Goal: Task Accomplishment & Management: Manage account settings

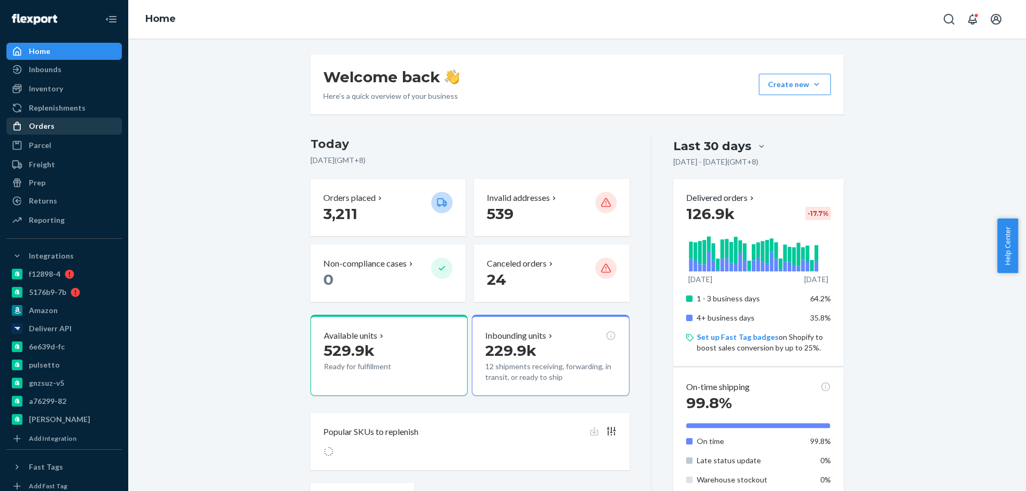
click at [64, 126] on div "Orders" at bounding box center [63, 126] width 113 height 15
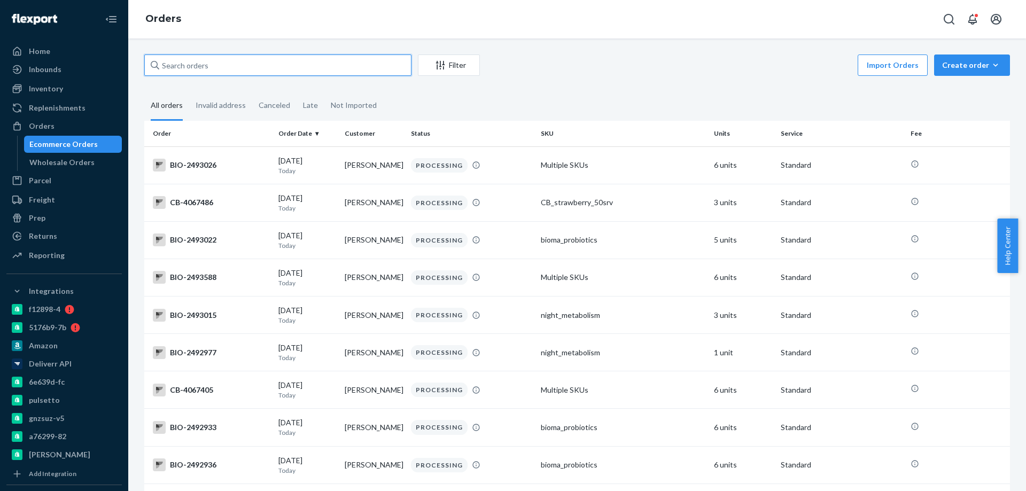
click at [198, 66] on input "text" at bounding box center [277, 65] width 267 height 21
paste input "2458140"
type input "BIO-2458140"
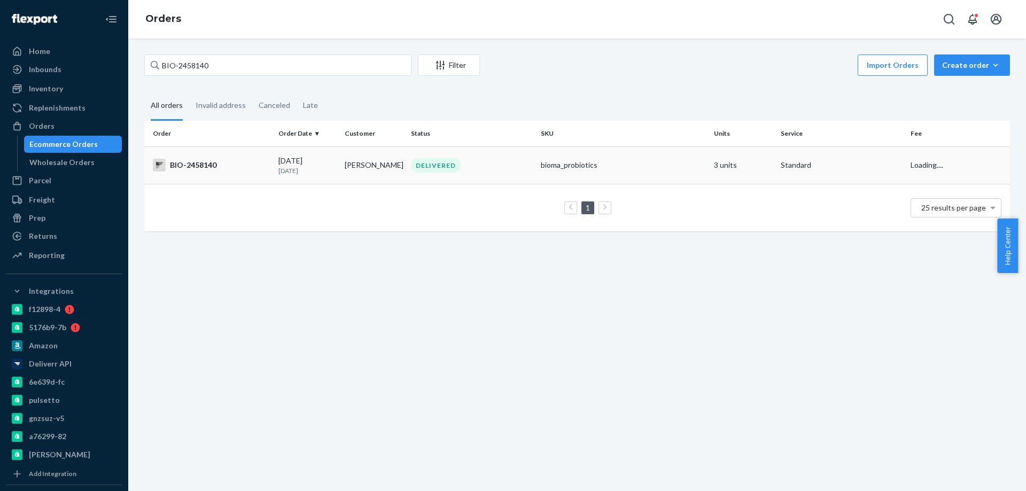
click at [484, 162] on div "DELIVERED" at bounding box center [472, 165] width 126 height 14
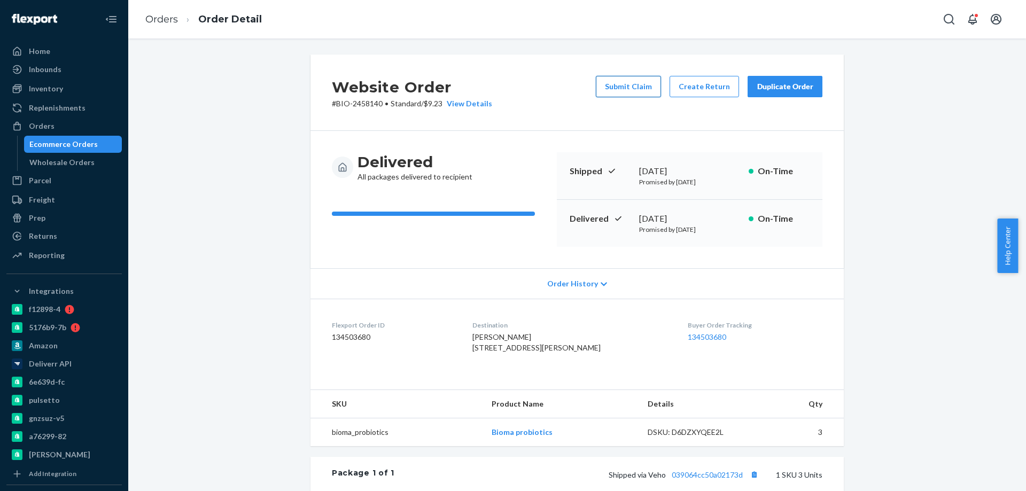
click at [634, 87] on button "Submit Claim" at bounding box center [628, 86] width 65 height 21
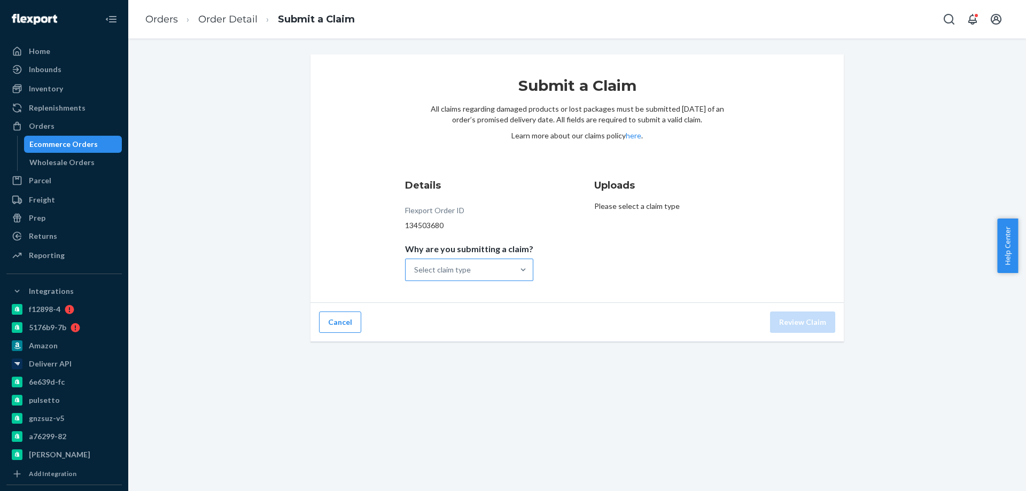
click at [449, 269] on div "Select claim type" at bounding box center [442, 270] width 57 height 11
click at [415, 269] on input "Why are you submitting a claim? Select claim type" at bounding box center [414, 270] width 1 height 11
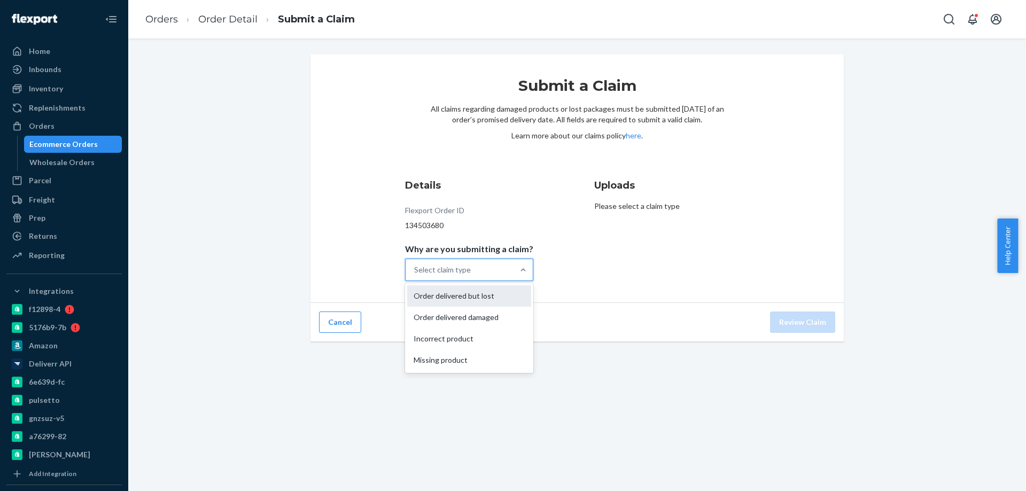
click at [478, 301] on div "Order delivered but lost" at bounding box center [469, 295] width 124 height 21
click at [415, 275] on input "Why are you submitting a claim? option Order delivered but lost focused, 1 of 4…" at bounding box center [414, 270] width 1 height 11
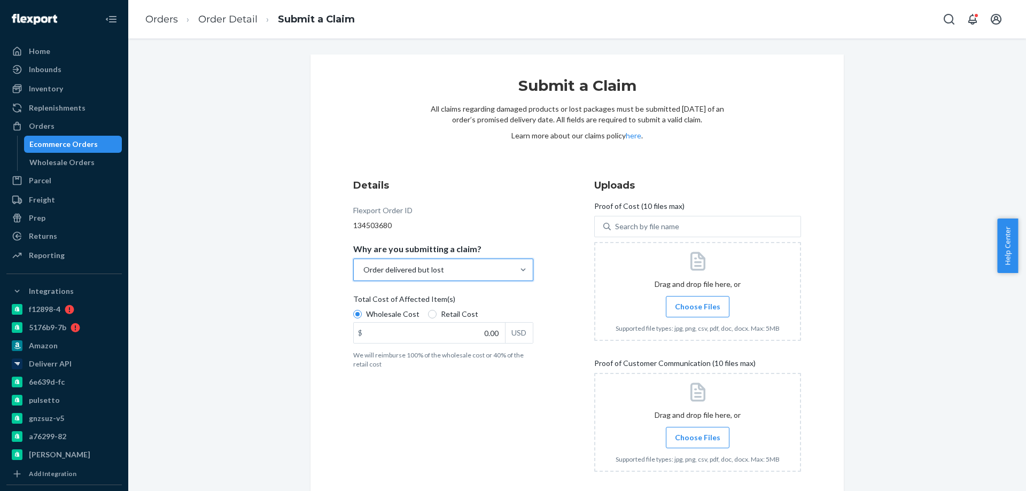
click at [551, 299] on div "Details Flexport Order ID 134503680 Why are you submitting a claim? option Orde…" at bounding box center [456, 329] width 207 height 315
click at [706, 309] on span "Choose Files" at bounding box center [697, 307] width 45 height 11
click at [698, 309] on input "Choose Files" at bounding box center [698, 307] width 1 height 12
click at [905, 391] on div "Submit a Claim All claims regarding damaged products or lost packages must be s…" at bounding box center [577, 298] width 882 height 487
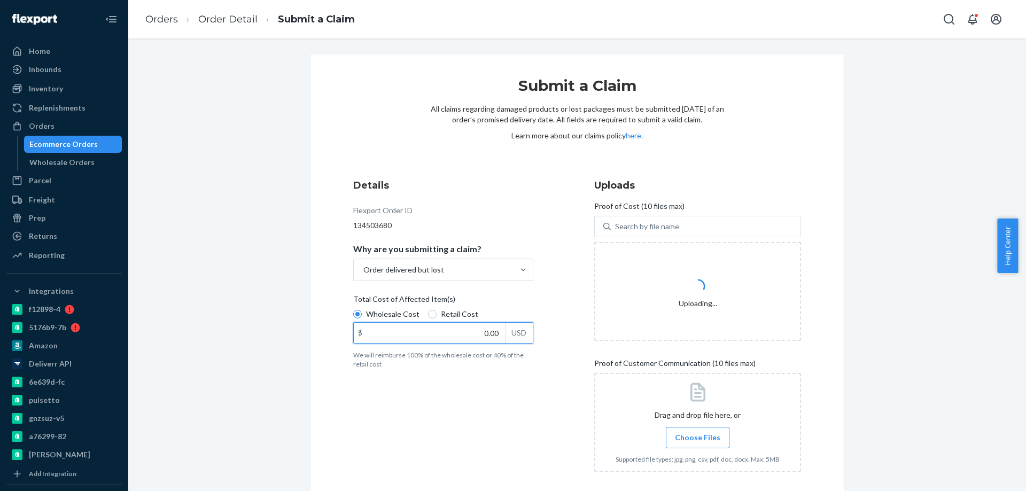
click at [458, 335] on input "0.00" at bounding box center [429, 333] width 151 height 20
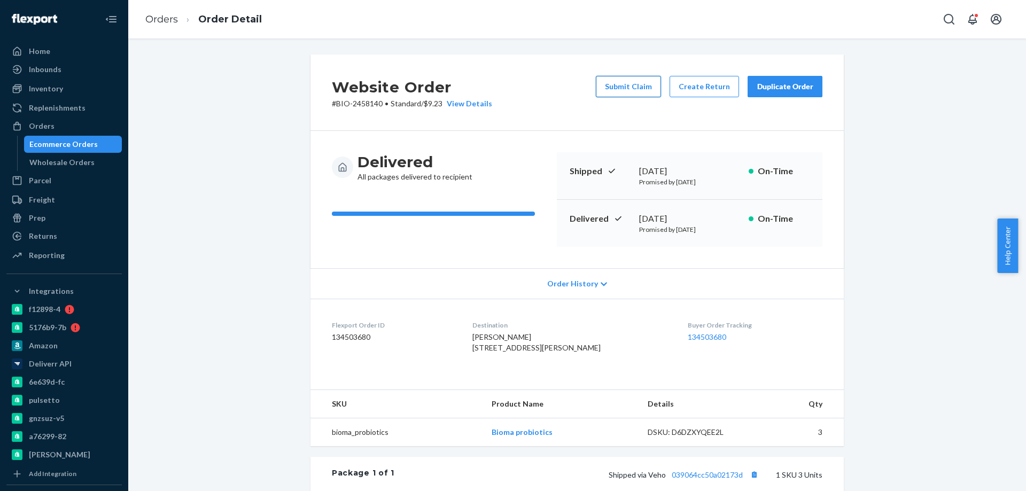
click at [620, 82] on button "Submit Claim" at bounding box center [628, 86] width 65 height 21
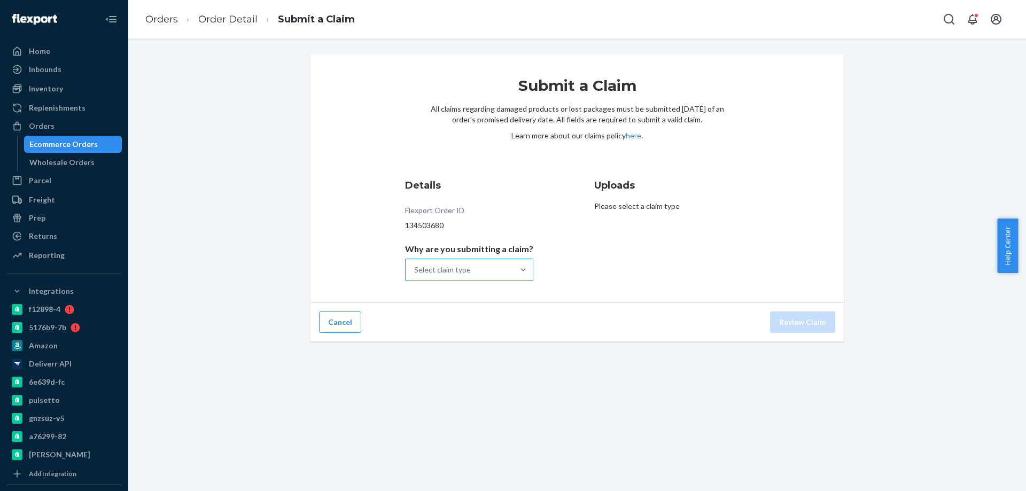
click at [454, 268] on div "Select claim type" at bounding box center [442, 270] width 57 height 11
click at [415, 268] on input "Why are you submitting a claim? Select claim type" at bounding box center [414, 270] width 1 height 11
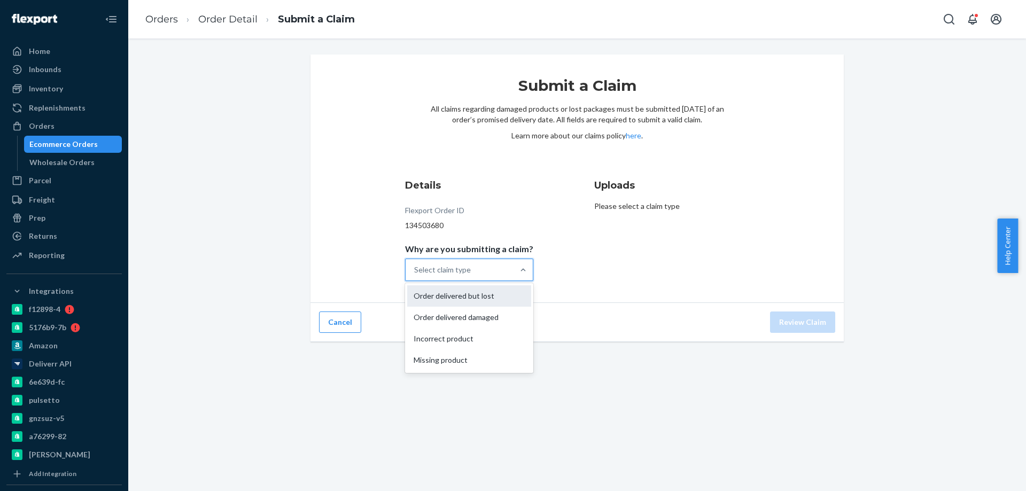
click at [464, 301] on div "Order delivered but lost" at bounding box center [469, 295] width 124 height 21
click at [415, 275] on input "Why are you submitting a claim? option Order delivered but lost focused, 1 of 4…" at bounding box center [414, 270] width 1 height 11
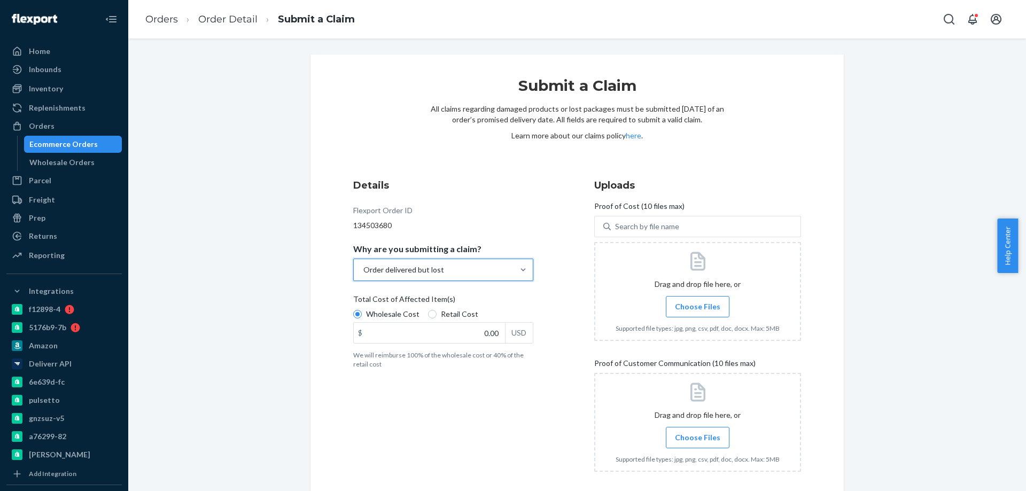
click at [682, 318] on div at bounding box center [697, 291] width 207 height 99
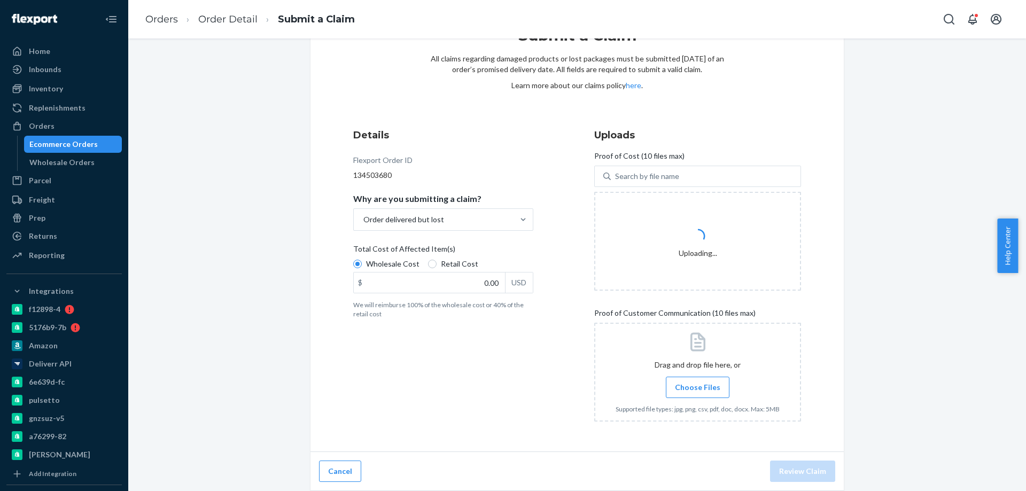
click at [422, 405] on div "Details Flexport Order ID 134503680 Why are you submitting a claim? Order deliv…" at bounding box center [456, 279] width 207 height 315
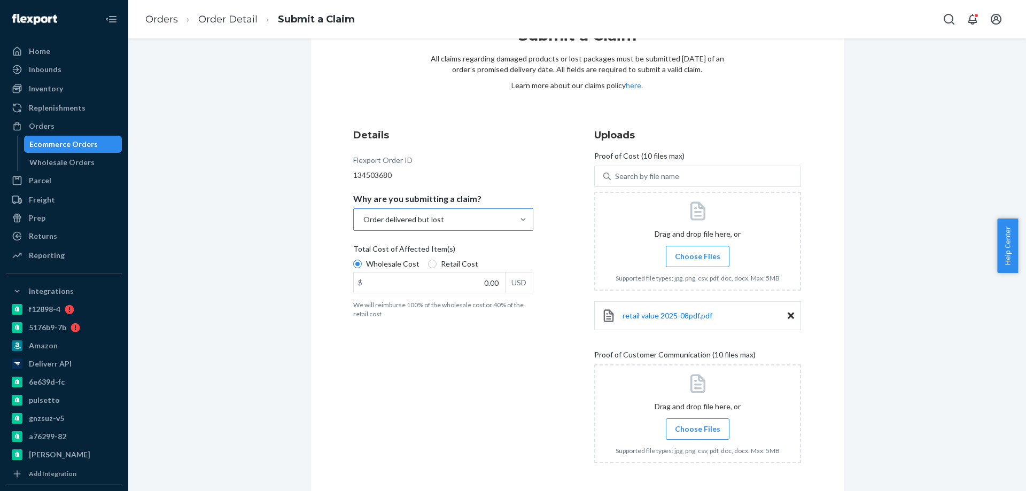
click at [429, 219] on div "Order delivered but lost" at bounding box center [404, 219] width 81 height 11
click at [364, 219] on input "Why are you submitting a claim? Order delivered but lost" at bounding box center [362, 219] width 1 height 11
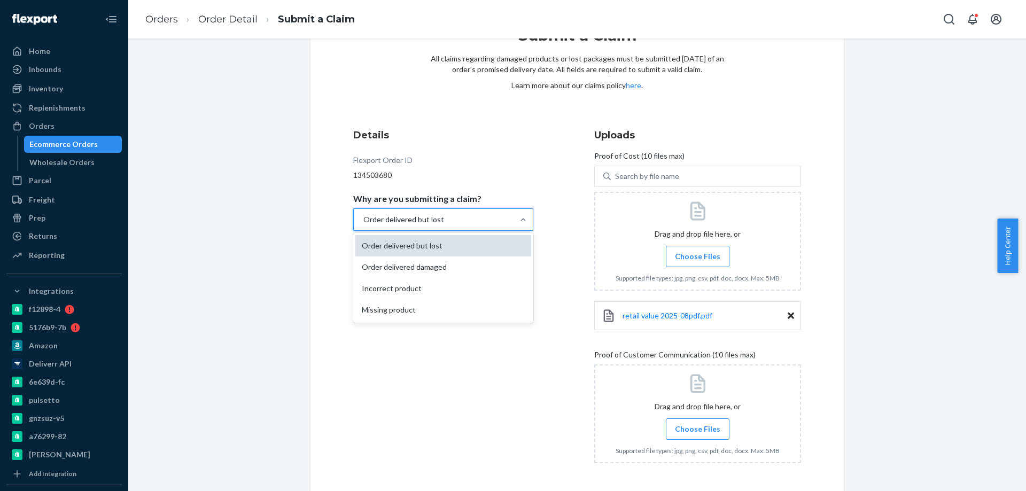
click at [444, 247] on div "Order delivered but lost" at bounding box center [444, 245] width 176 height 21
click at [364, 225] on input "Why are you submitting a claim? option Order delivered but lost, selected. opti…" at bounding box center [362, 219] width 1 height 11
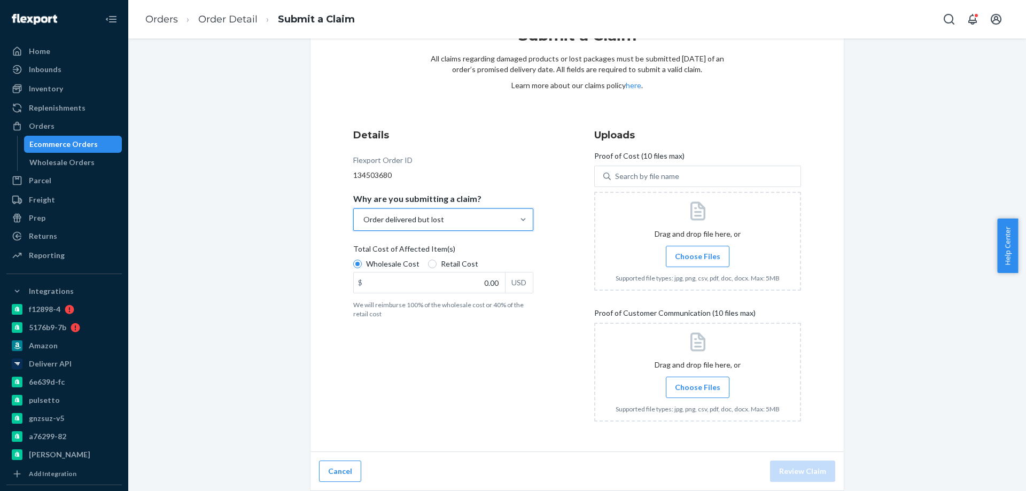
click at [389, 366] on div "Details Flexport Order ID 134503680 Why are you submitting a claim? option Orde…" at bounding box center [456, 279] width 207 height 315
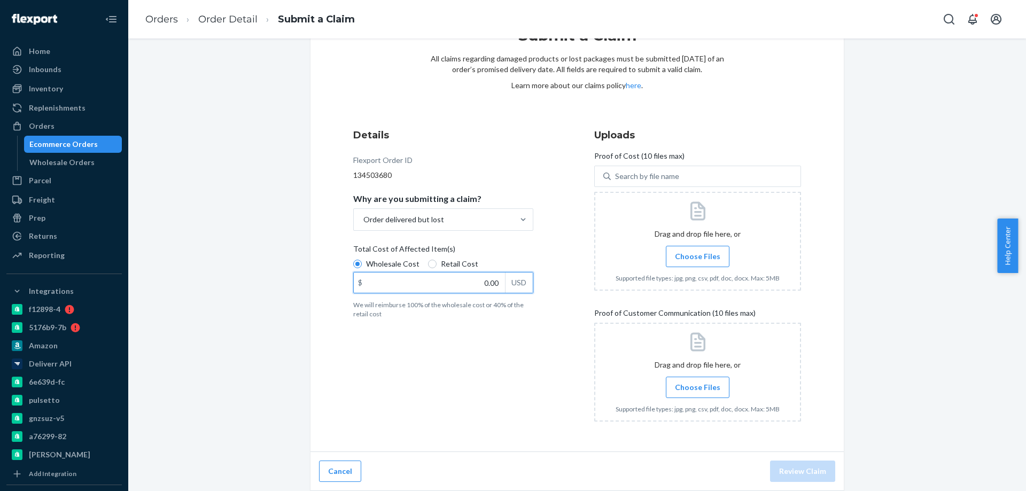
click at [428, 288] on input "0.00" at bounding box center [429, 283] width 151 height 20
click at [542, 253] on div "Details Flexport Order ID 134503680 Why are you submitting a claim? Order deliv…" at bounding box center [456, 279] width 207 height 315
click at [445, 285] on input "0.00" at bounding box center [429, 283] width 151 height 20
paste input "69.36"
type input "69.36"
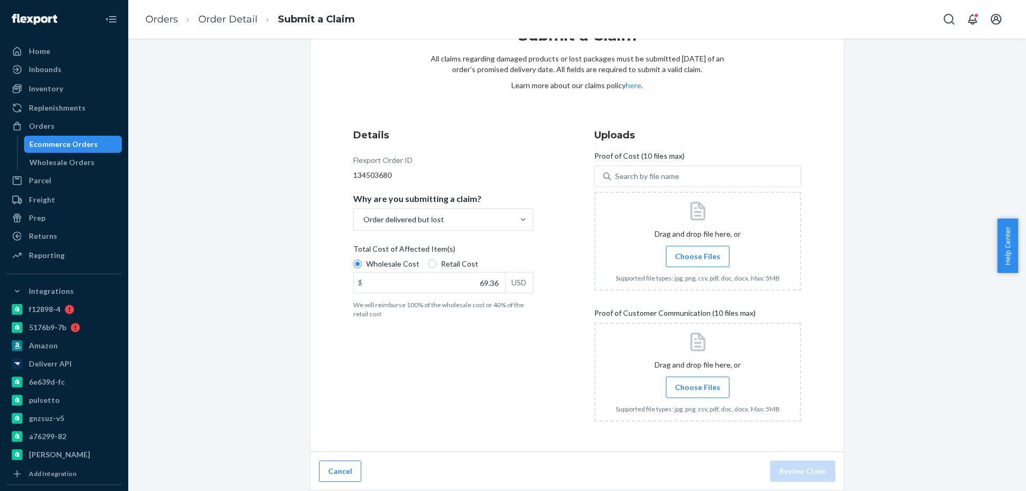
click at [477, 382] on div "Details Flexport Order ID 134503680 Why are you submitting a claim? Order deliv…" at bounding box center [456, 279] width 207 height 315
click at [708, 390] on span "Choose Files" at bounding box center [697, 387] width 45 height 11
click at [698, 390] on input "Choose Files" at bounding box center [698, 388] width 1 height 12
click at [692, 396] on label "Choose Files" at bounding box center [698, 387] width 64 height 21
click at [698, 393] on input "Choose Files" at bounding box center [698, 388] width 1 height 12
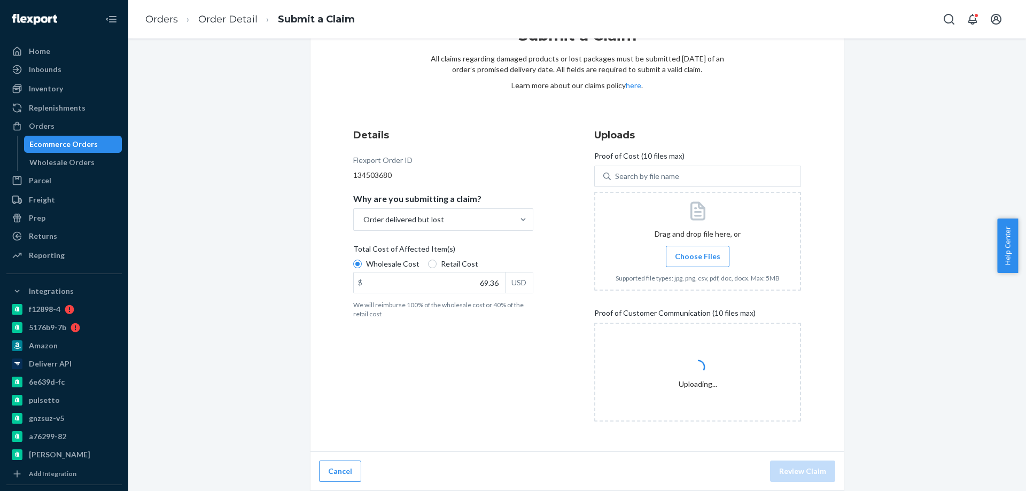
click at [937, 357] on div "Submit a Claim All claims regarding damaged products or lost packages must be s…" at bounding box center [577, 247] width 882 height 487
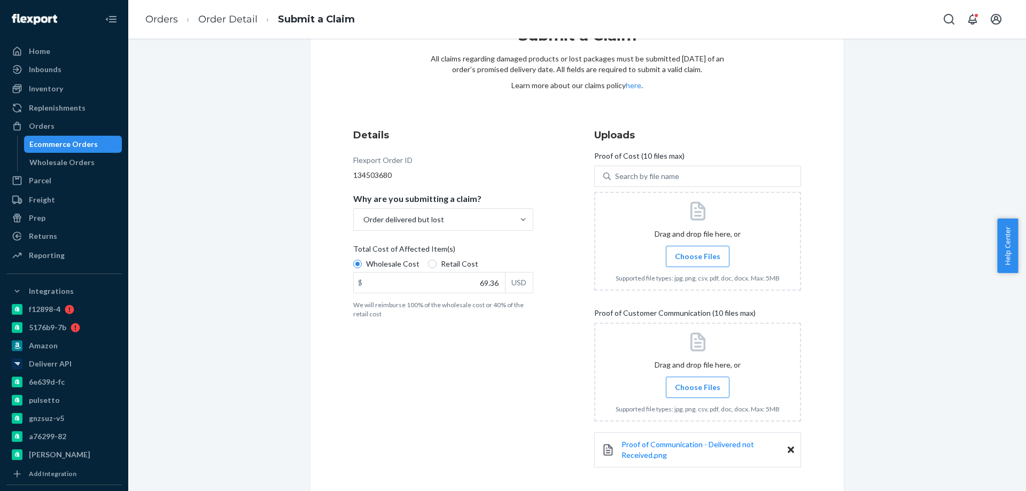
scroll to position [98, 0]
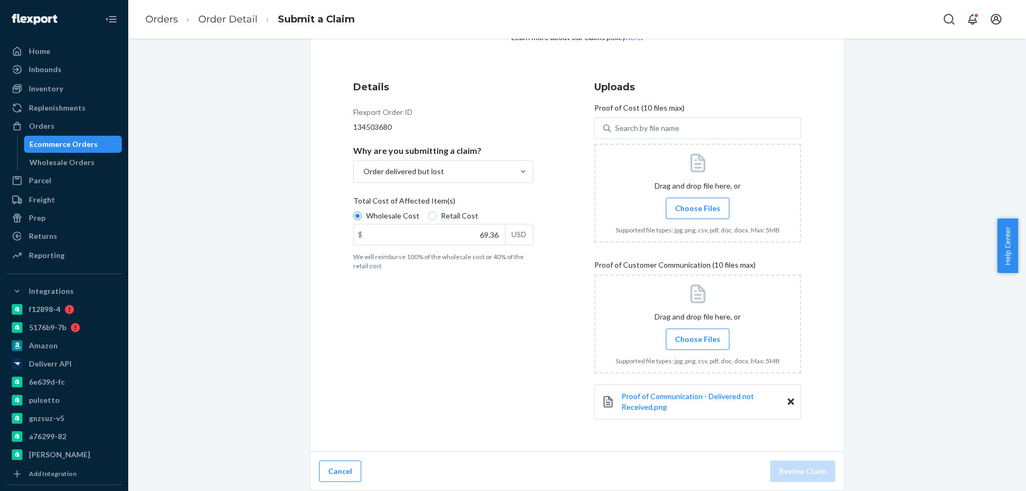
click at [698, 206] on span "Choose Files" at bounding box center [697, 208] width 45 height 11
click at [698, 206] on input "Choose Files" at bounding box center [698, 209] width 1 height 12
click at [940, 413] on div "Submit a Claim All claims regarding damaged products or lost packages must be s…" at bounding box center [577, 223] width 882 height 535
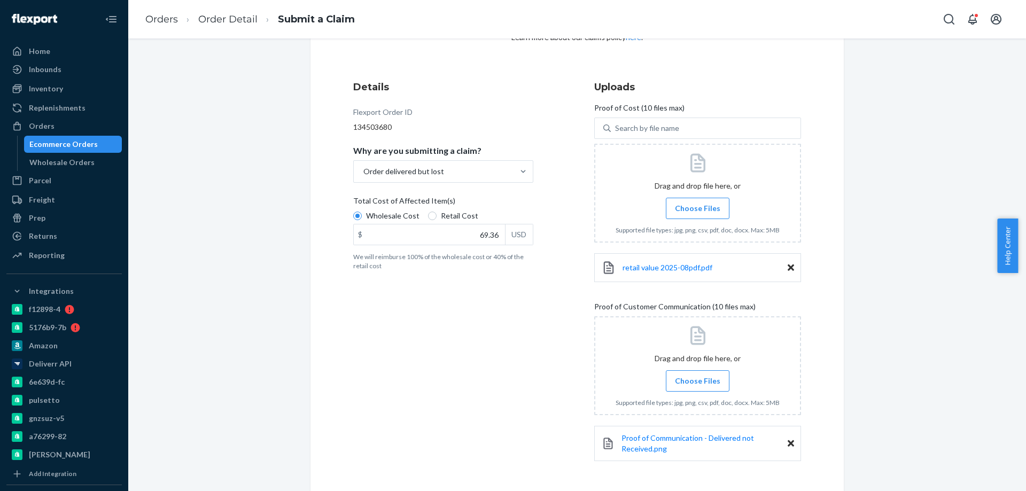
scroll to position [140, 0]
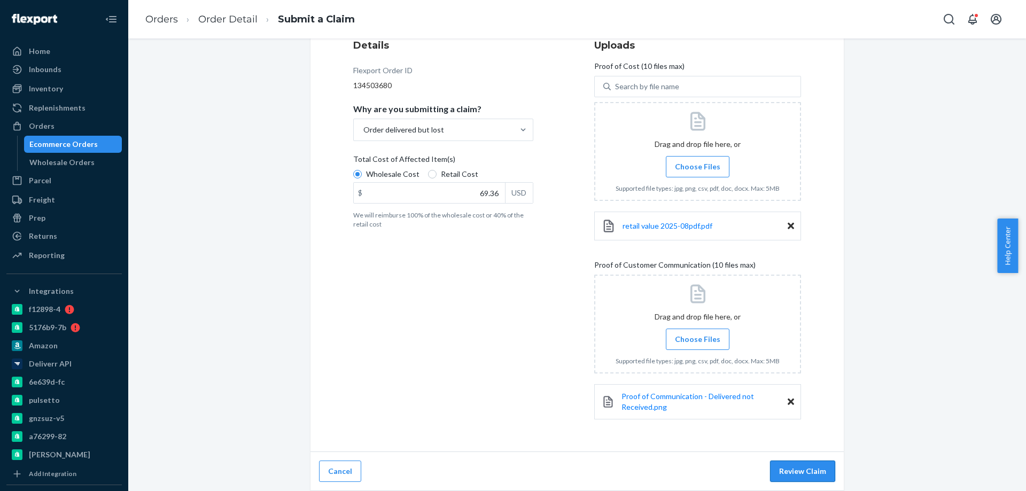
click at [791, 470] on button "Review Claim" at bounding box center [802, 471] width 65 height 21
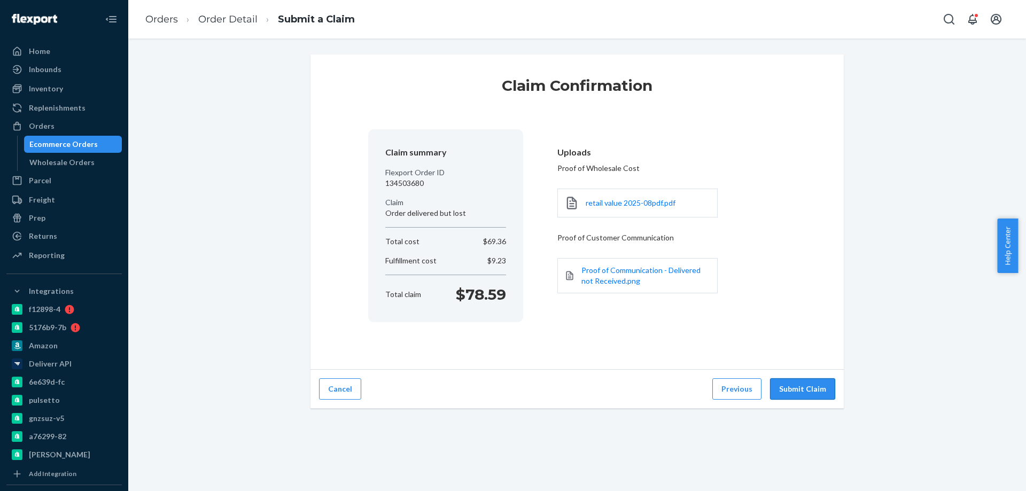
click at [807, 389] on button "Submit Claim" at bounding box center [802, 389] width 65 height 21
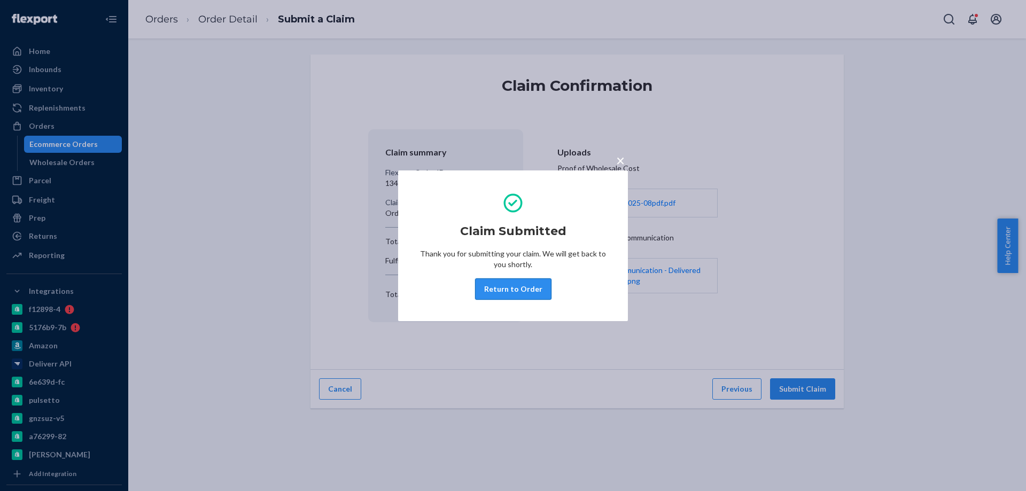
click at [529, 290] on button "Return to Order" at bounding box center [513, 289] width 76 height 21
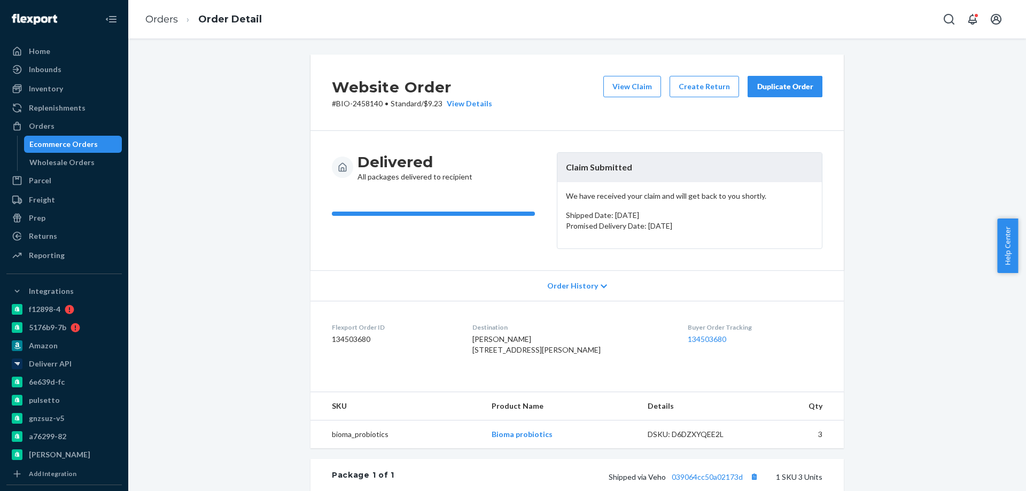
click at [80, 144] on div "Ecommerce Orders" at bounding box center [63, 144] width 68 height 11
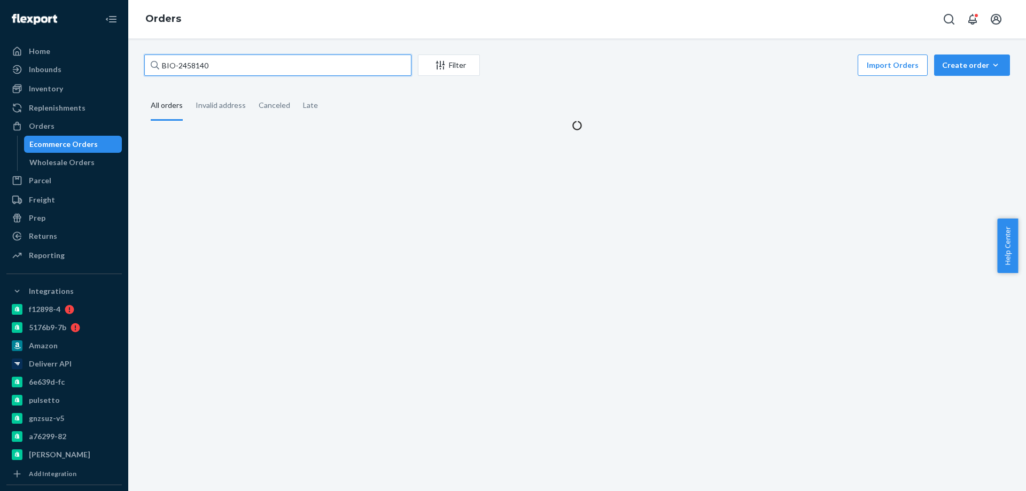
drag, startPoint x: 211, startPoint y: 66, endPoint x: 176, endPoint y: 66, distance: 34.2
click at [176, 66] on input "BIO-2458140" at bounding box center [277, 65] width 267 height 21
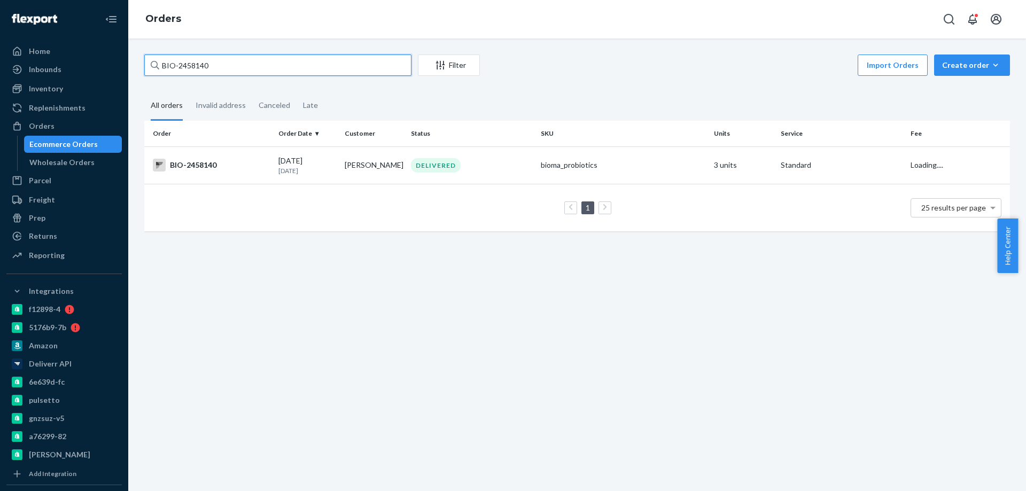
paste input "79524"
type input "BIO-2479524"
click at [254, 165] on div "BIO-2479524" at bounding box center [211, 165] width 117 height 13
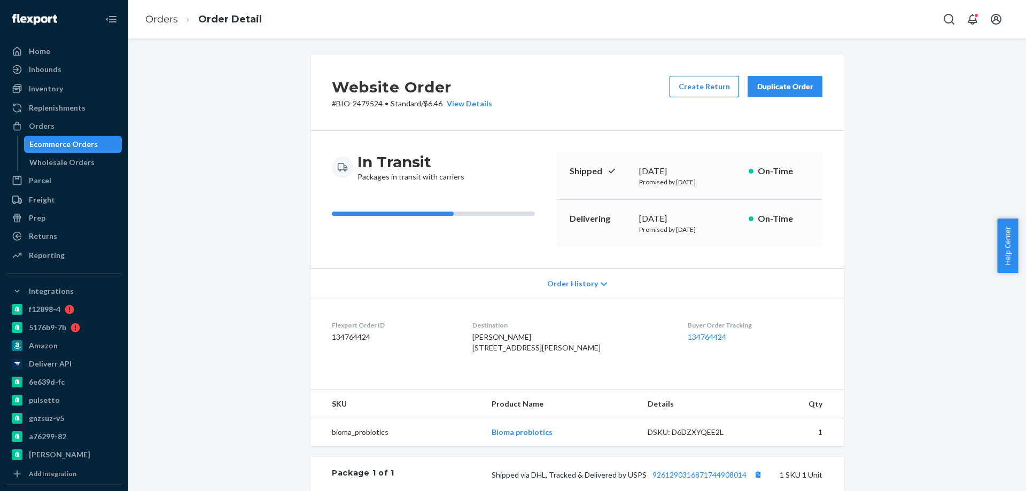
click at [681, 90] on button "Create Return" at bounding box center [704, 86] width 69 height 21
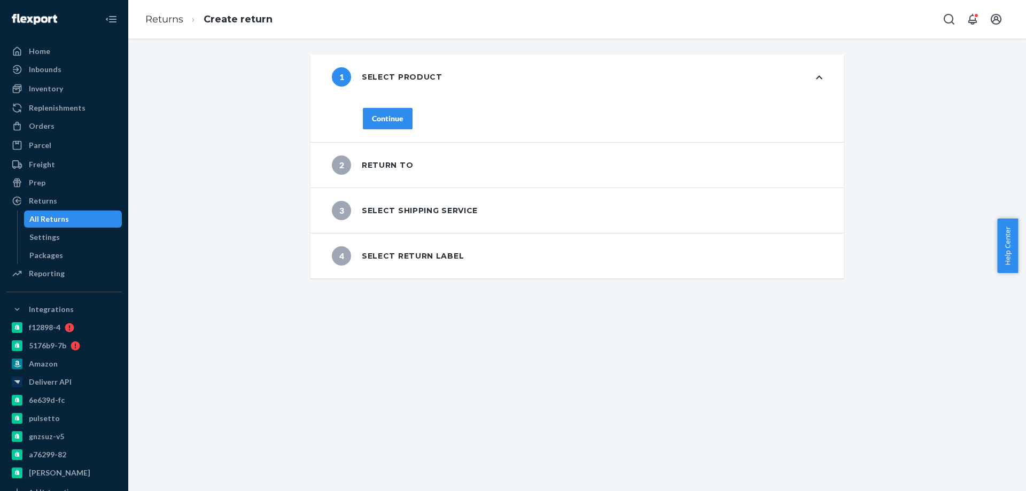
click at [377, 114] on div "Continue" at bounding box center [388, 118] width 32 height 11
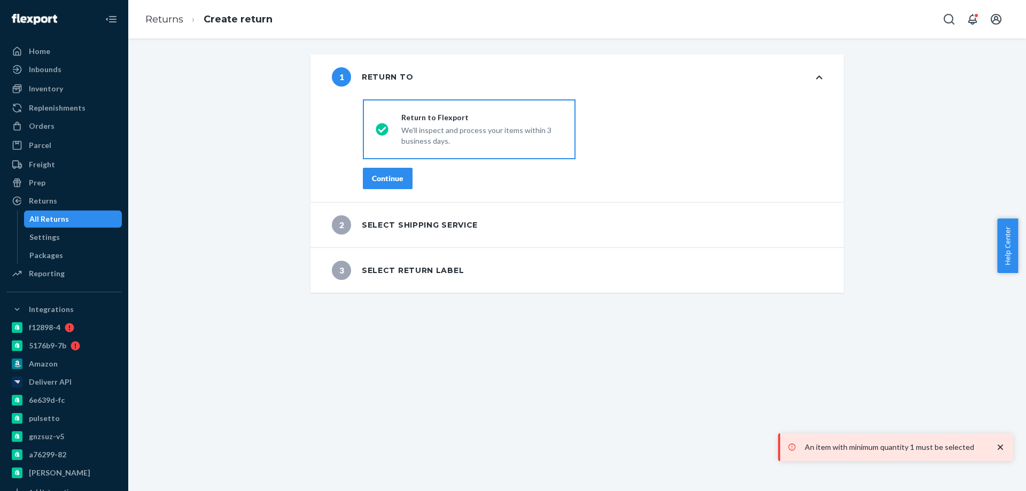
click at [379, 172] on button "Continue" at bounding box center [388, 178] width 50 height 21
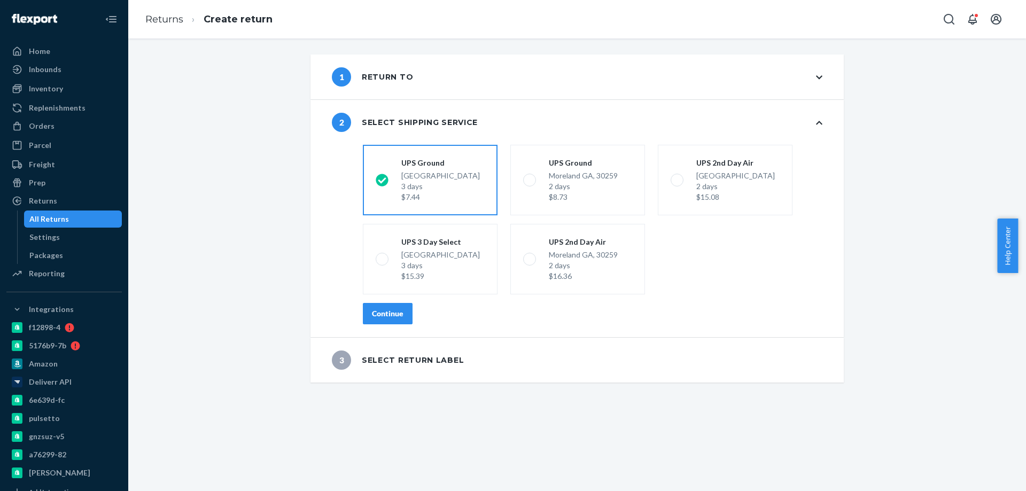
click at [383, 315] on div "Continue" at bounding box center [388, 313] width 32 height 11
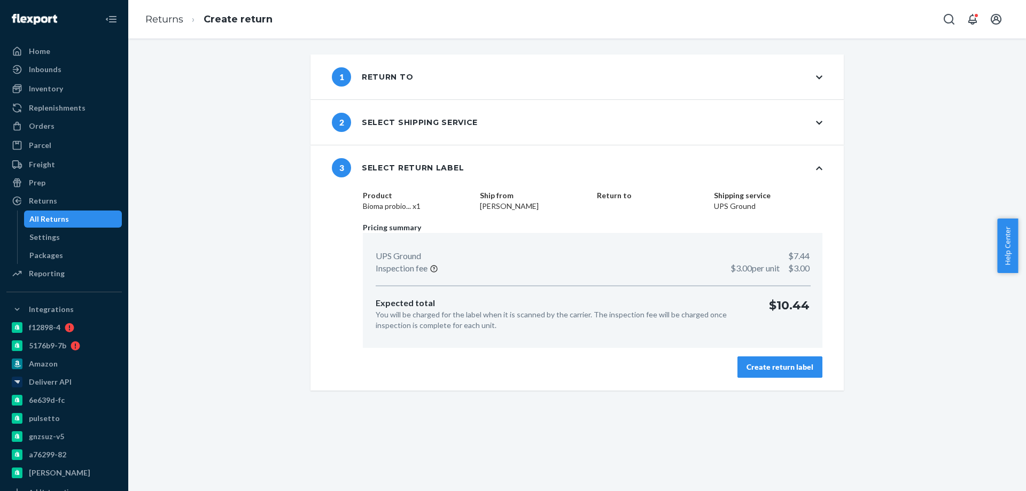
drag, startPoint x: 763, startPoint y: 366, endPoint x: 465, endPoint y: 206, distance: 338.7
click at [473, 207] on div "Product Bioma probio... x1 Ship from Joy Kent Return to Shipping service UPS Gr…" at bounding box center [593, 290] width 503 height 200
click at [486, 206] on dd "Joy Kent" at bounding box center [534, 206] width 109 height 11
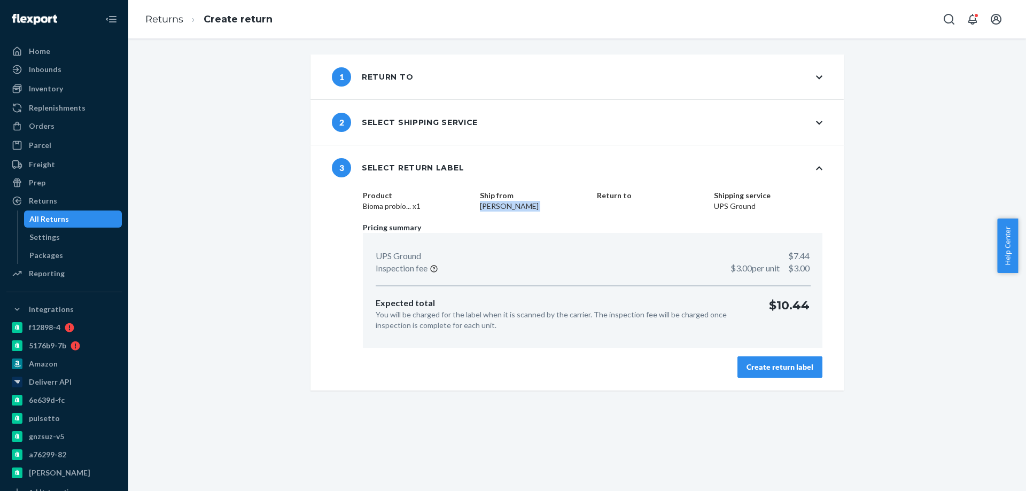
copy dd "Joy Kent"
click at [804, 371] on div "Create return label" at bounding box center [780, 367] width 67 height 11
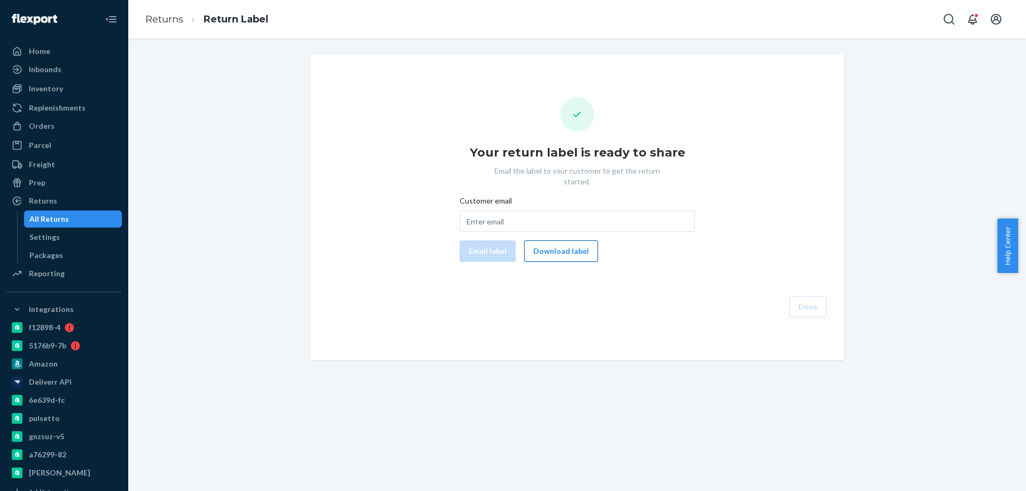
click at [550, 243] on button "Download label" at bounding box center [561, 251] width 74 height 21
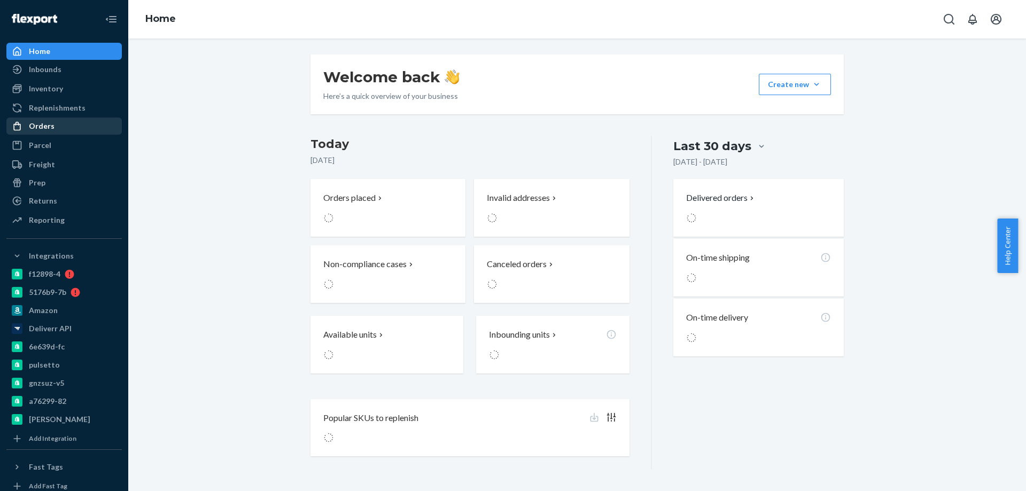
click at [53, 132] on div "Orders" at bounding box center [63, 126] width 113 height 15
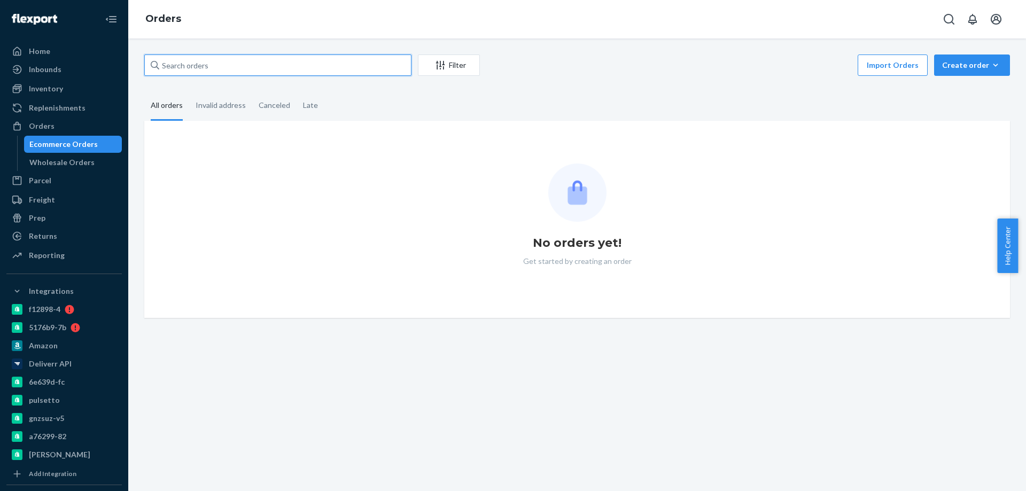
click at [218, 65] on input "text" at bounding box center [277, 65] width 267 height 21
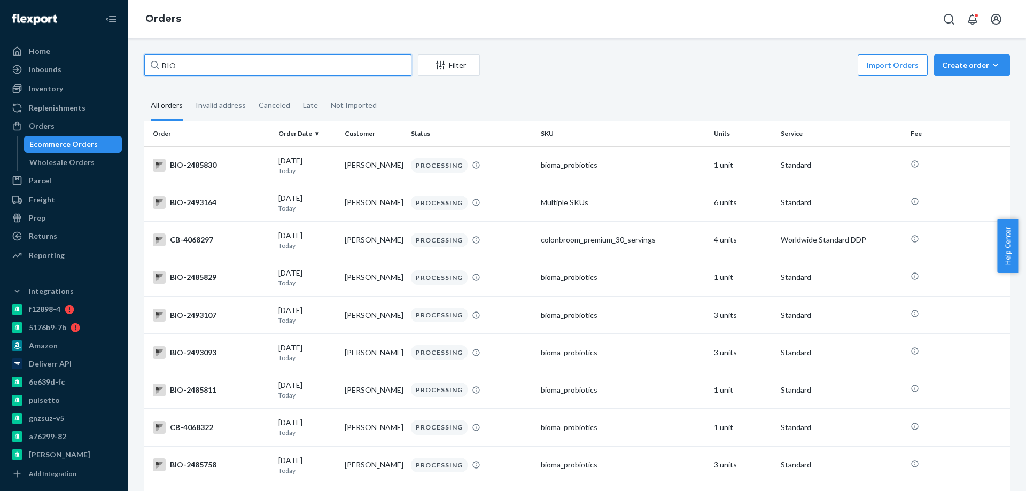
paste input "2404014"
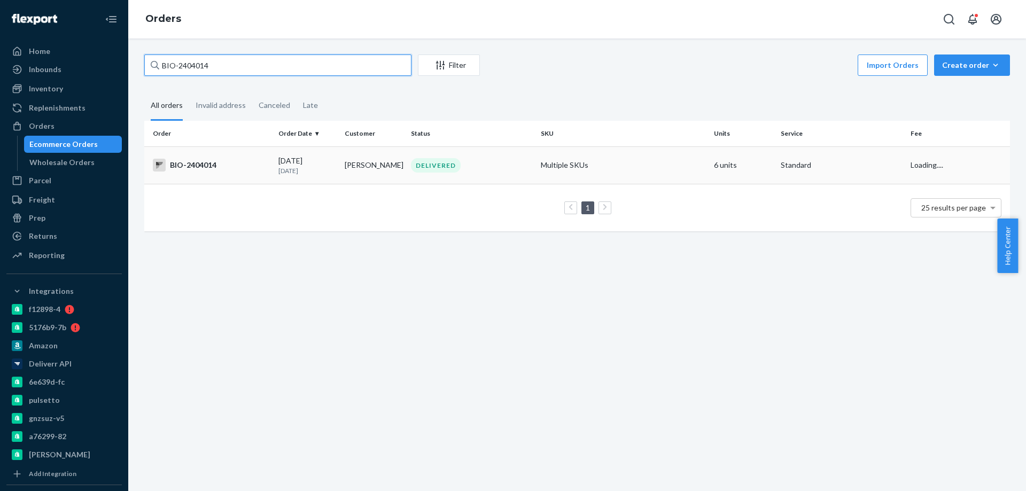
type input "BIO-2404014"
click at [255, 168] on div "BIO-2404014" at bounding box center [211, 165] width 117 height 13
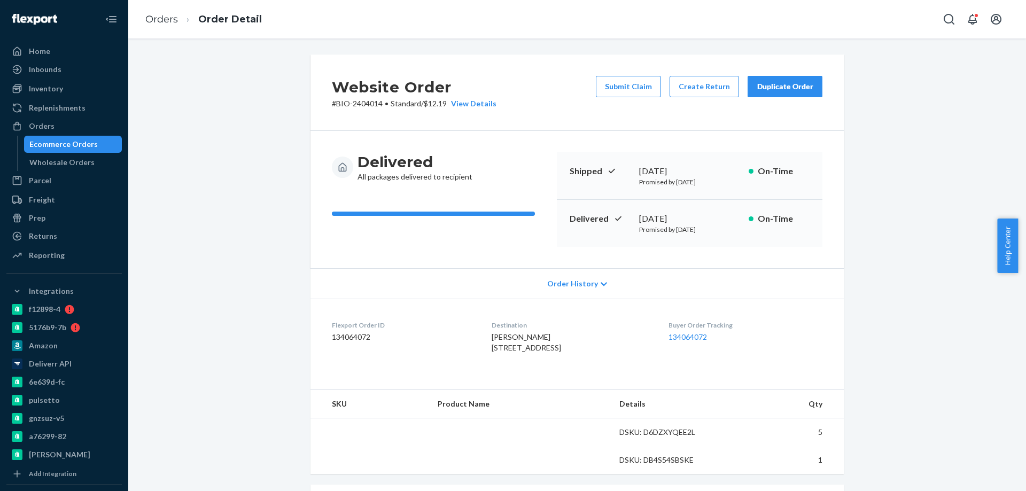
scroll to position [267, 0]
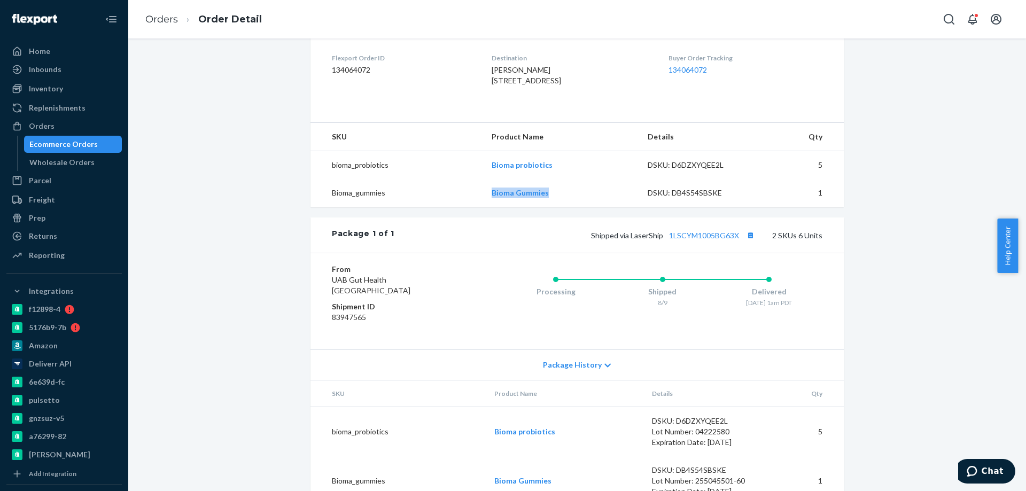
drag, startPoint x: 528, startPoint y: 215, endPoint x: 469, endPoint y: 212, distance: 58.4
click at [469, 207] on tr "Bioma_gummies Bioma Gummies DSKU: DB4S54SBSKE 1" at bounding box center [578, 193] width 534 height 28
click at [465, 207] on td "Bioma_gummies" at bounding box center [397, 193] width 173 height 28
click at [61, 142] on div "Ecommerce Orders" at bounding box center [63, 144] width 68 height 11
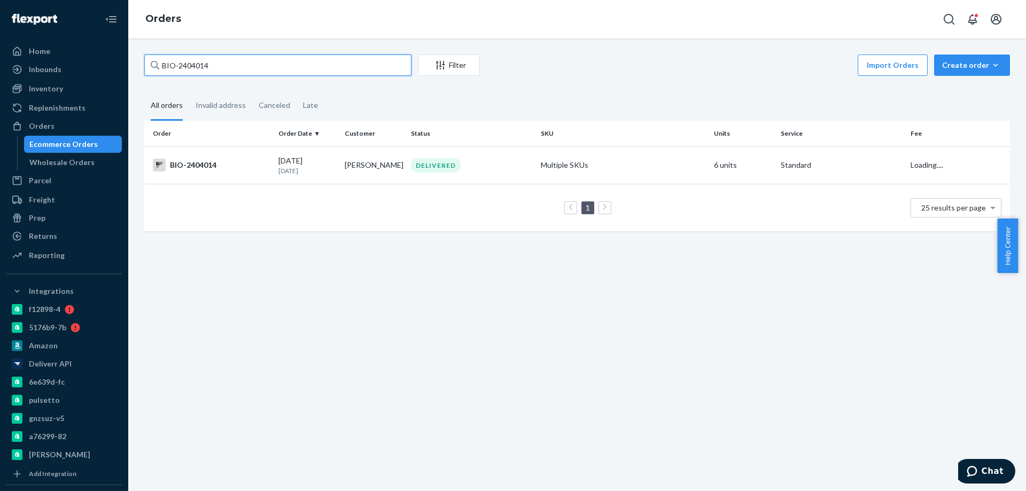
drag, startPoint x: 216, startPoint y: 62, endPoint x: 180, endPoint y: 69, distance: 37.0
click at [180, 69] on input "BIO-2404014" at bounding box center [277, 65] width 267 height 21
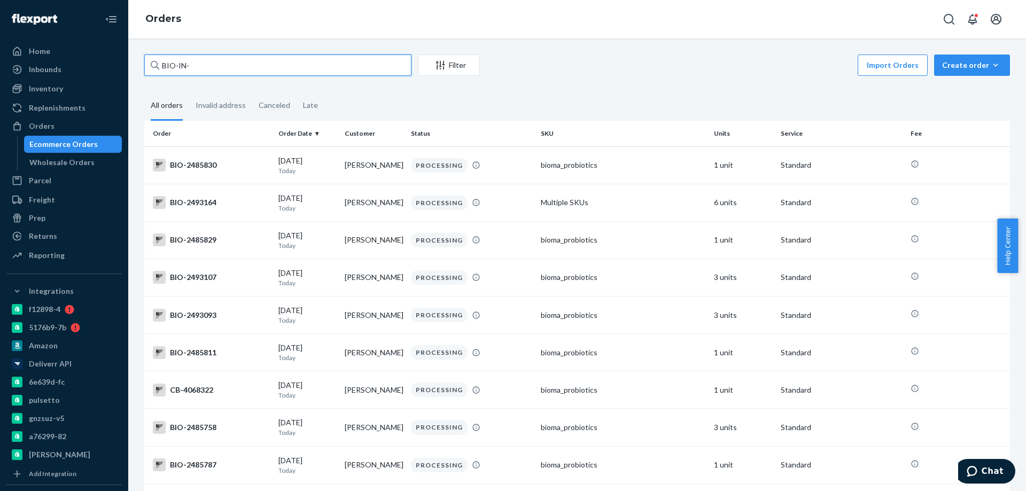
paste input "14646"
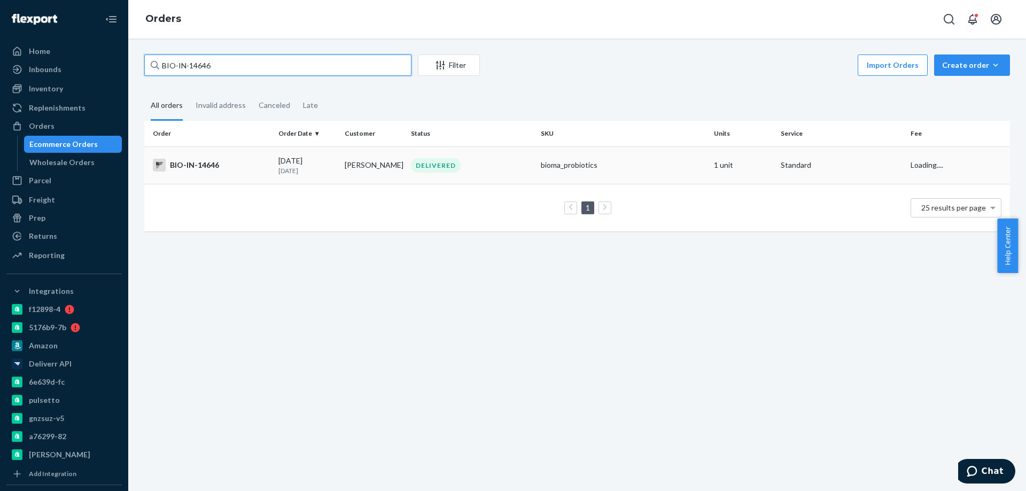
type input "BIO-IN-14646"
click at [253, 168] on div "BIO-IN-14646" at bounding box center [211, 165] width 117 height 13
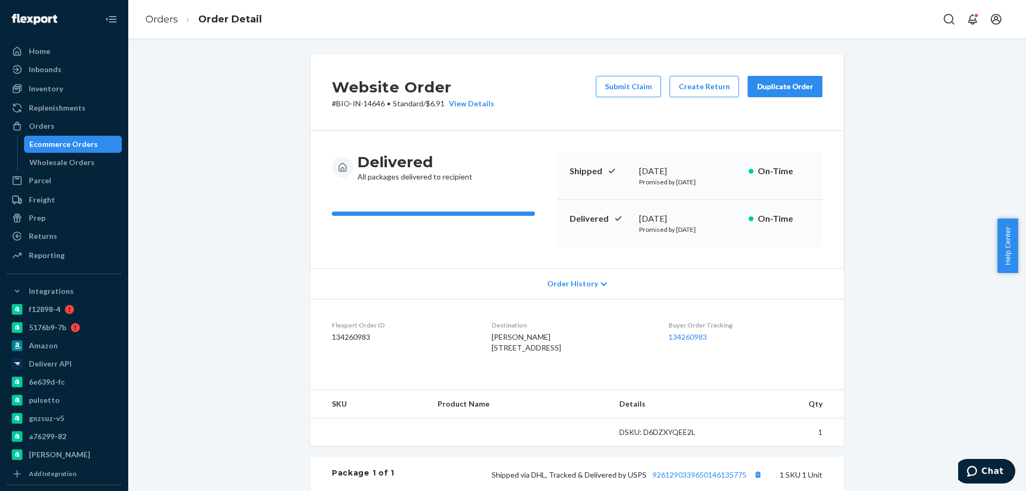
scroll to position [208, 0]
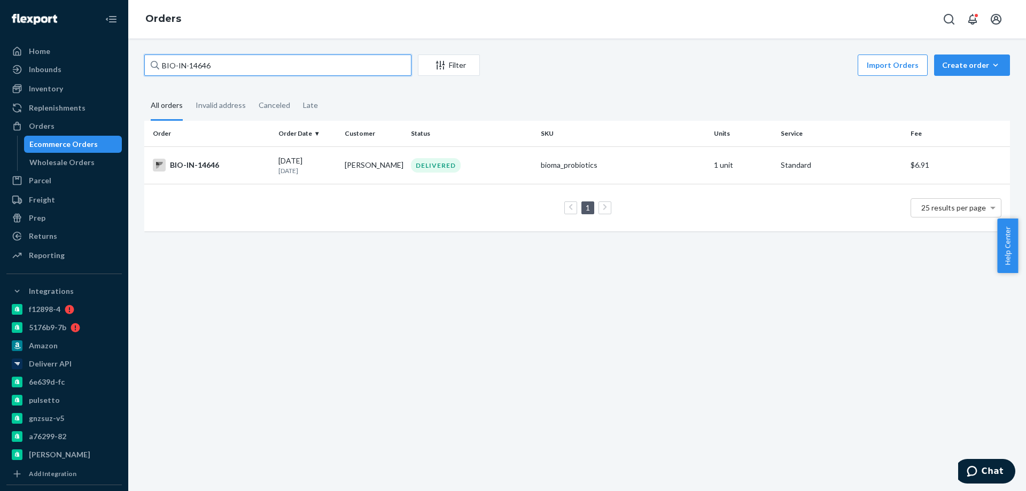
drag, startPoint x: 219, startPoint y: 71, endPoint x: 178, endPoint y: 74, distance: 40.8
click at [178, 74] on input "BIO-IN-14646" at bounding box center [277, 65] width 267 height 21
paste input "2457945"
type input "BIO-2457945"
click at [240, 164] on div "BIO-2457945" at bounding box center [211, 165] width 117 height 13
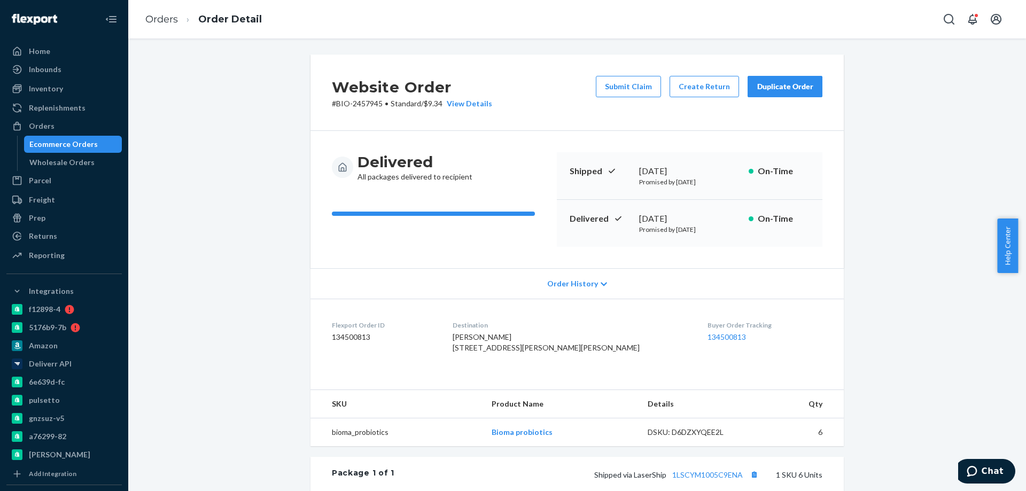
click at [97, 142] on div "Ecommerce Orders" at bounding box center [73, 144] width 96 height 15
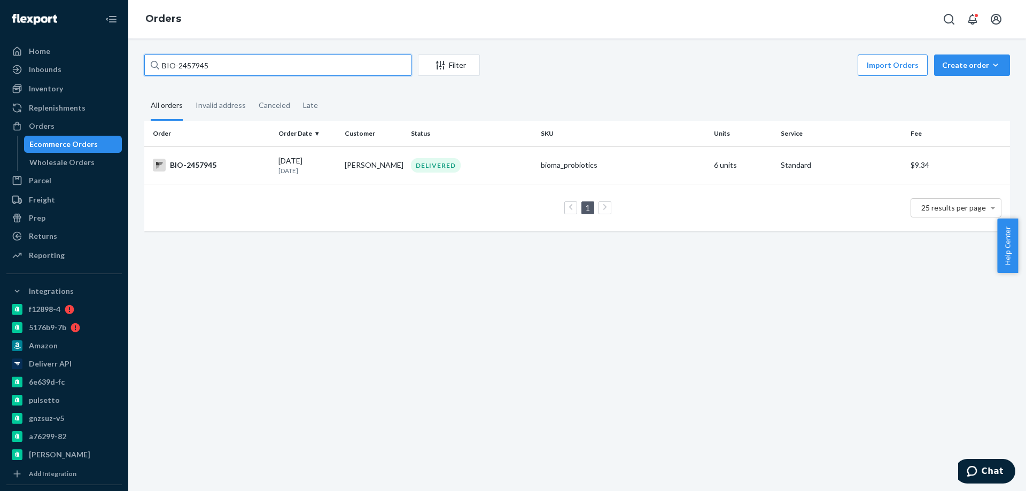
drag, startPoint x: 246, startPoint y: 74, endPoint x: 188, endPoint y: 66, distance: 58.8
click at [188, 66] on input "BIO-2457945" at bounding box center [277, 65] width 267 height 21
click at [197, 65] on input "BIO-257945 4" at bounding box center [277, 65] width 267 height 21
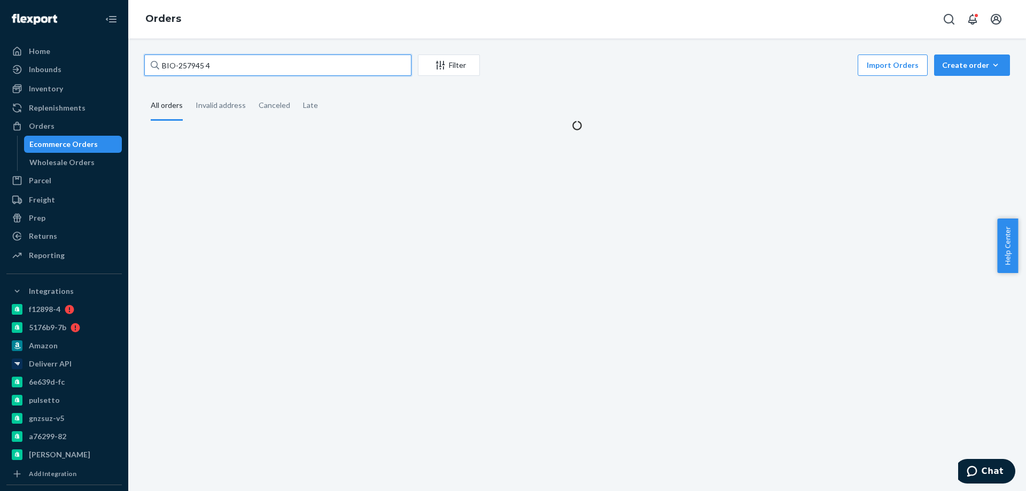
click at [197, 65] on input "BIO-257945 4" at bounding box center [277, 65] width 267 height 21
paste input "297625"
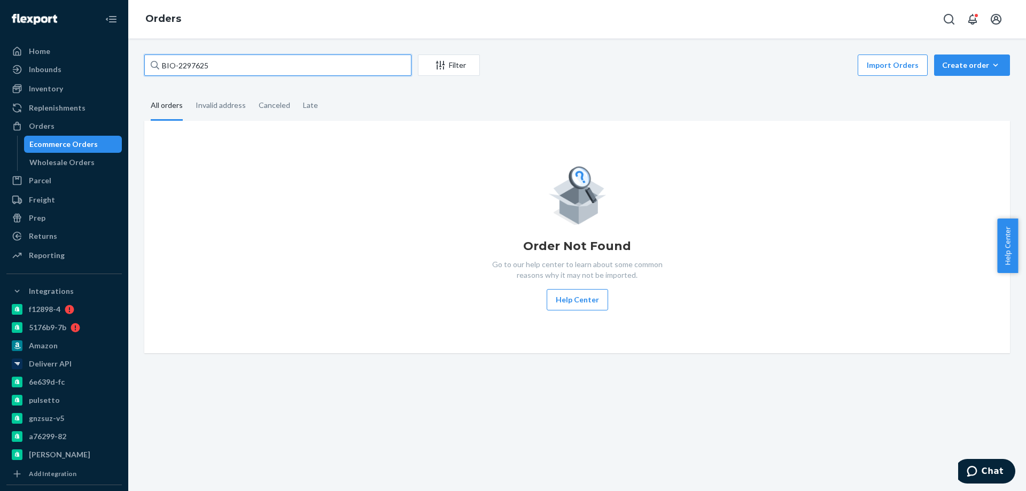
click at [228, 64] on input "BIO-2297625" at bounding box center [277, 65] width 267 height 21
type input "BIO-2297625"
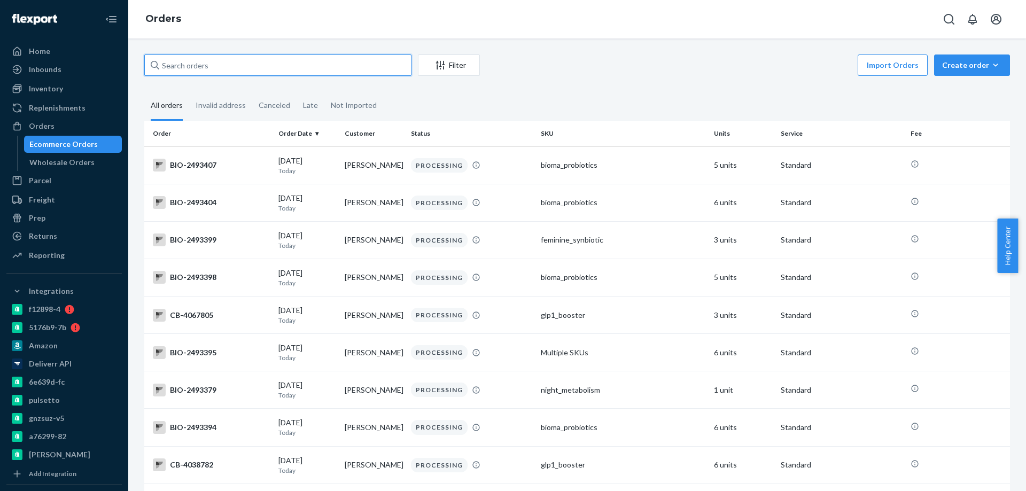
click at [250, 66] on input "text" at bounding box center [277, 65] width 267 height 21
paste input "2297625"
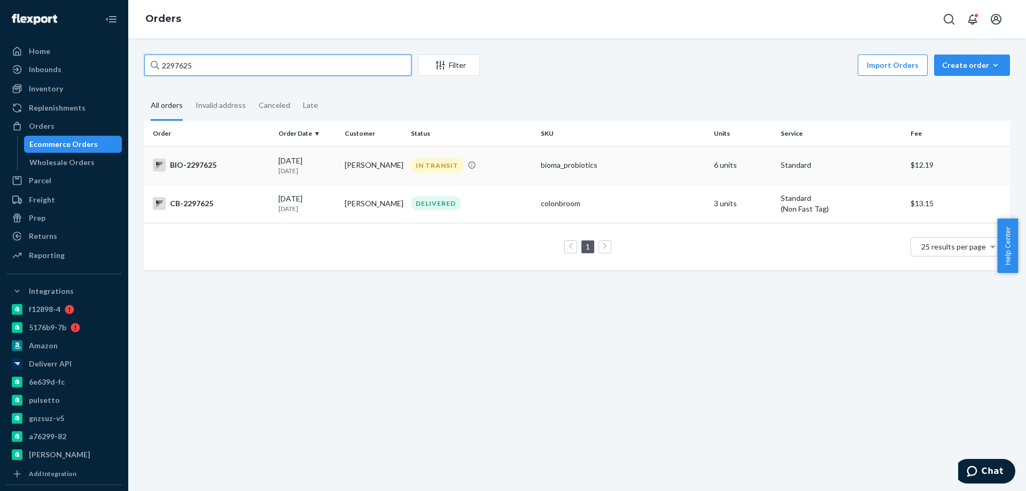
type input "2297625"
click at [247, 163] on div "BIO-2297625" at bounding box center [211, 165] width 117 height 13
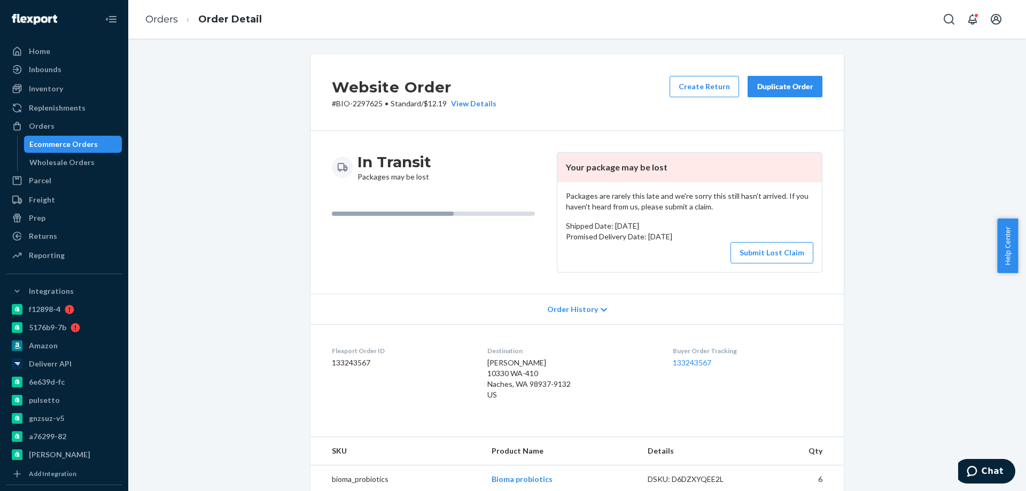
scroll to position [107, 0]
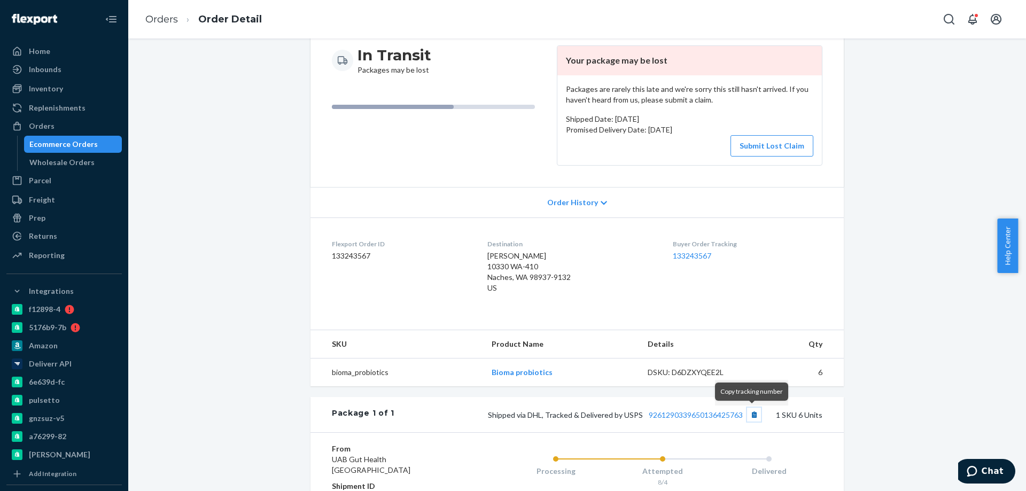
click at [748, 416] on button "Copy tracking number" at bounding box center [754, 415] width 14 height 14
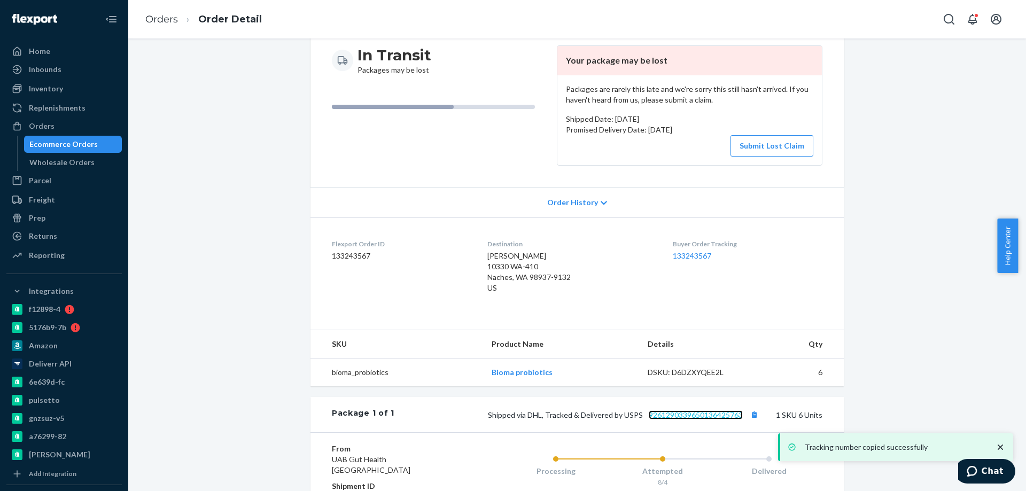
click at [715, 413] on link "9261290339650136425763" at bounding box center [696, 415] width 94 height 9
click at [793, 144] on button "Submit Lost Claim" at bounding box center [772, 145] width 83 height 21
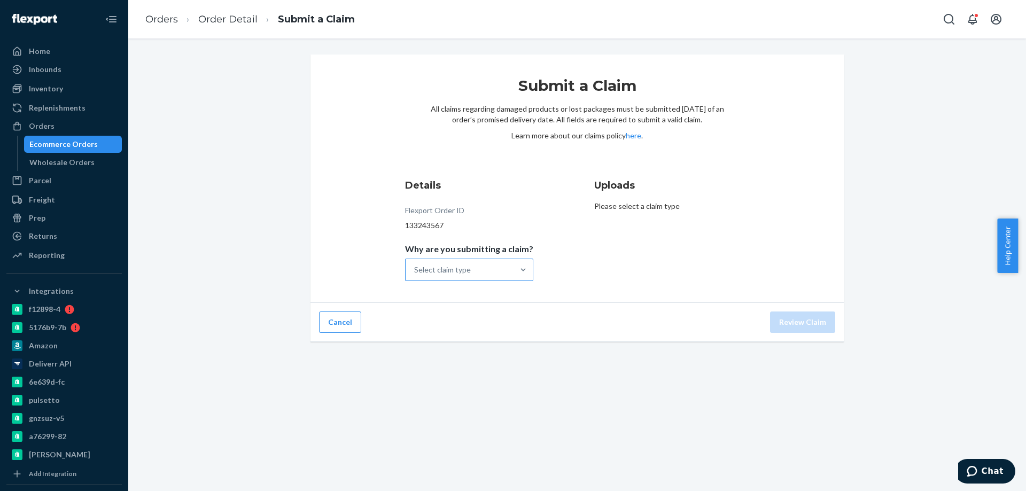
click at [481, 271] on div "Select claim type" at bounding box center [460, 269] width 108 height 21
click at [415, 271] on input "Why are you submitting a claim? Select claim type" at bounding box center [414, 270] width 1 height 11
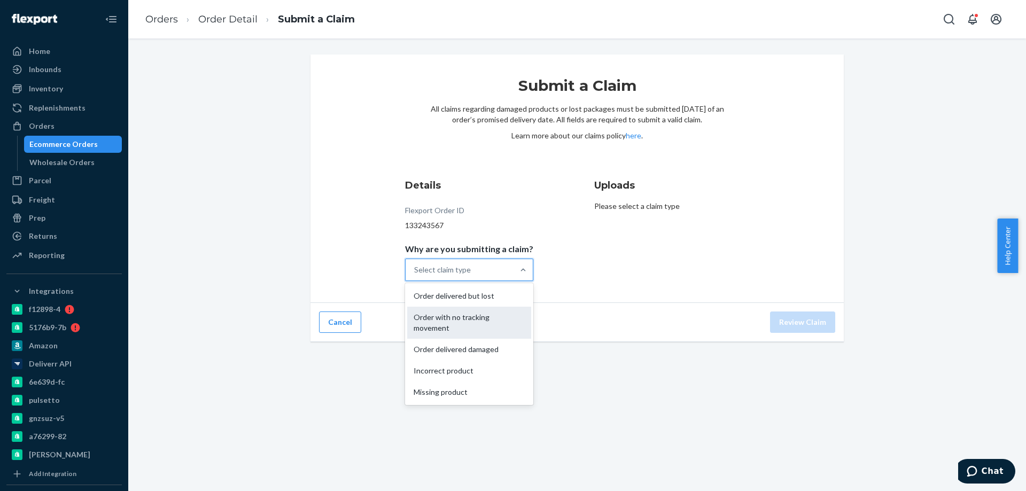
click at [476, 330] on div "Order with no tracking movement" at bounding box center [469, 323] width 124 height 32
click at [415, 275] on input "Why are you submitting a claim? option Order with no tracking movement focused,…" at bounding box center [414, 270] width 1 height 11
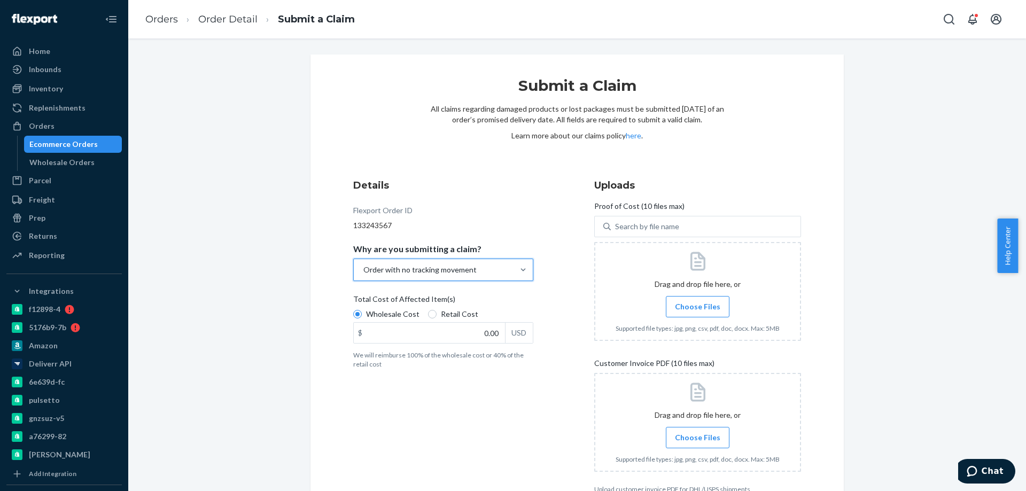
scroll to position [64, 0]
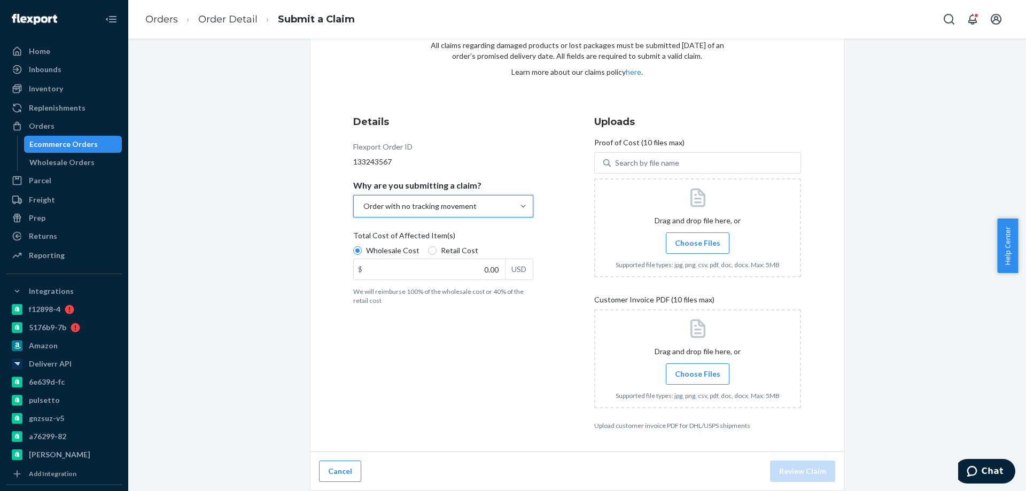
click at [681, 244] on span "Choose Files" at bounding box center [697, 243] width 45 height 11
click at [698, 244] on input "Choose Files" at bounding box center [698, 243] width 1 height 12
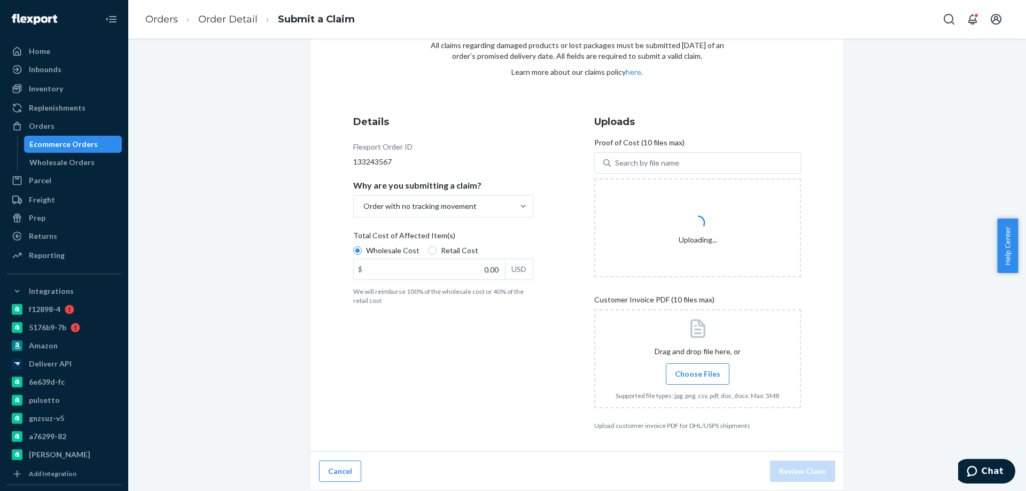
click at [348, 321] on div "Submit a Claim All claims regarding damaged products or lost packages must be s…" at bounding box center [578, 221] width 534 height 461
click at [430, 275] on input "0.00" at bounding box center [429, 269] width 151 height 20
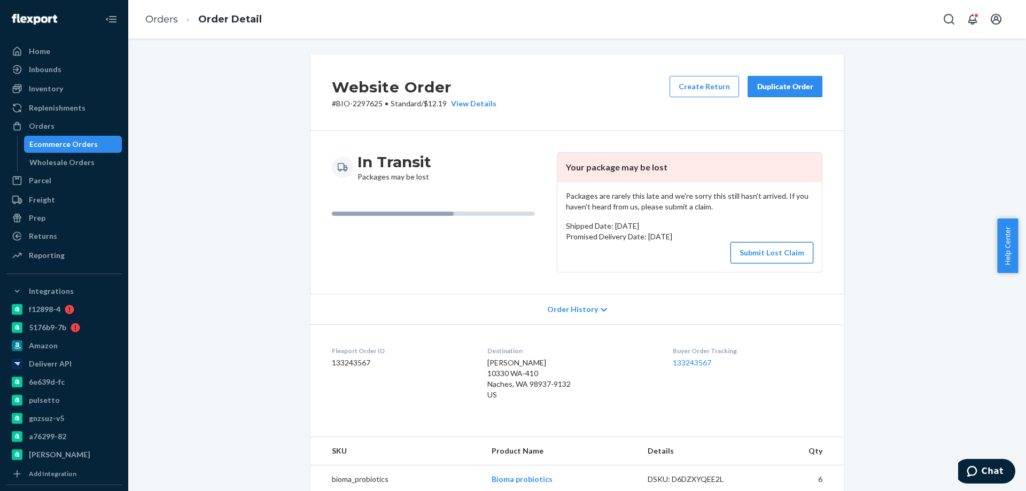
click at [770, 254] on button "Submit Lost Claim" at bounding box center [772, 252] width 83 height 21
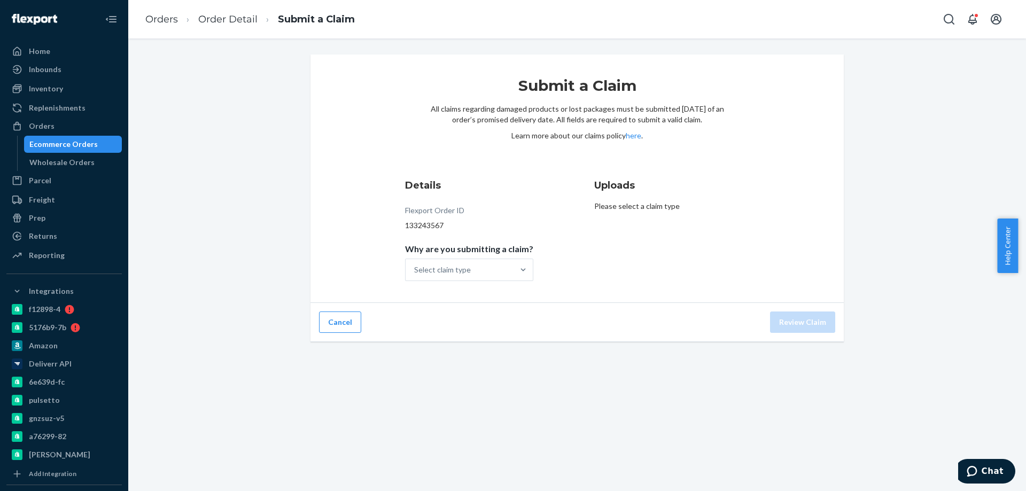
click at [617, 275] on div "Uploads Please select a claim type" at bounding box center [671, 229] width 155 height 111
click at [476, 273] on div "Select claim type" at bounding box center [460, 269] width 108 height 21
click at [415, 273] on input "Why are you submitting a claim? Select claim type" at bounding box center [414, 270] width 1 height 11
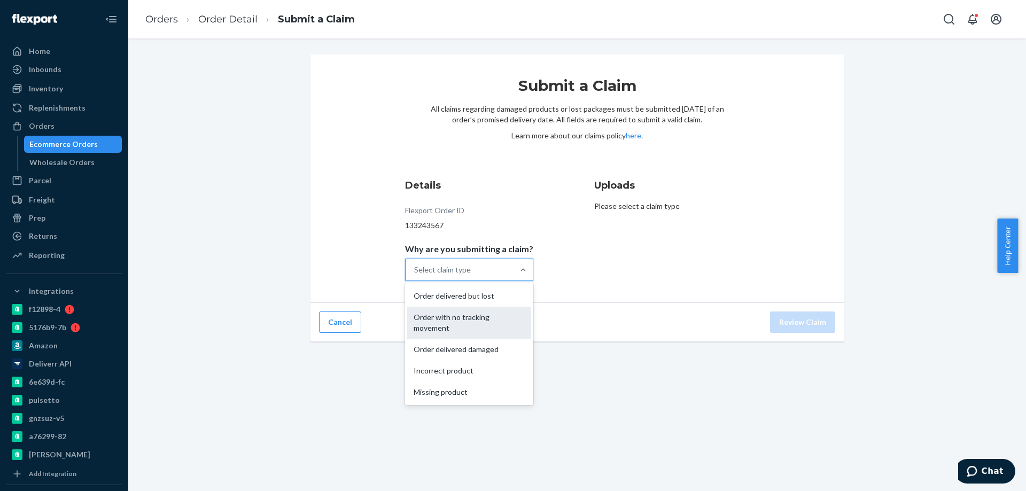
click at [459, 324] on div "Order with no tracking movement" at bounding box center [469, 323] width 124 height 32
click at [415, 275] on input "Why are you submitting a claim? option Order with no tracking movement focused,…" at bounding box center [414, 270] width 1 height 11
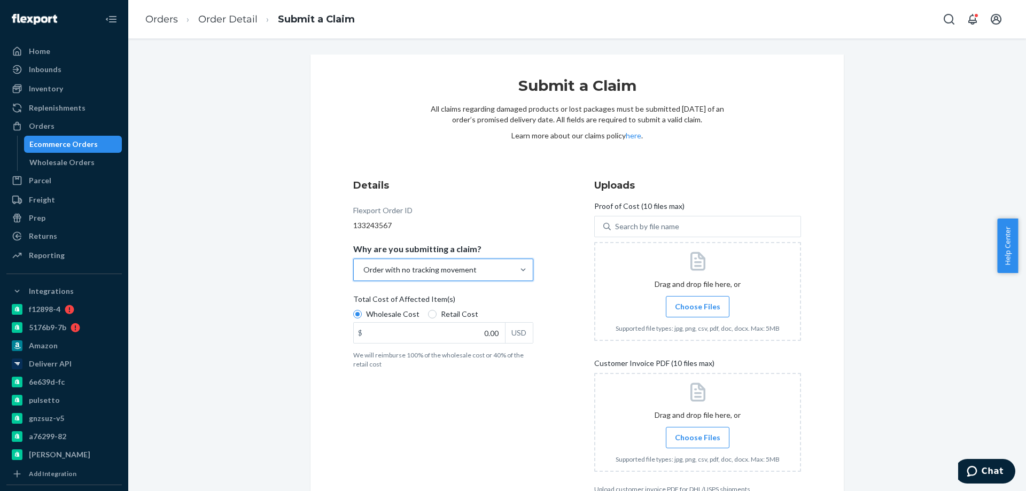
click at [682, 304] on span "Choose Files" at bounding box center [697, 307] width 45 height 11
click at [698, 304] on input "Choose Files" at bounding box center [698, 307] width 1 height 12
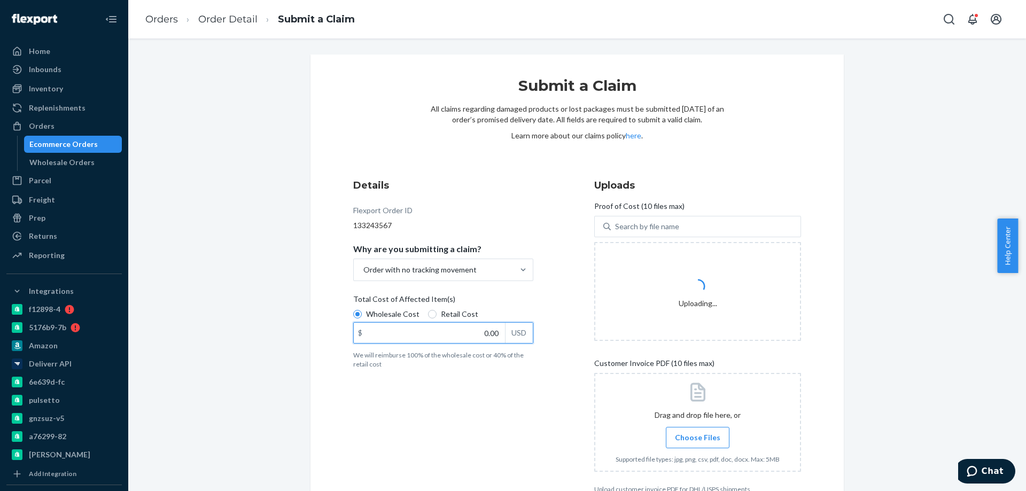
click at [452, 329] on input "0.00" at bounding box center [429, 333] width 151 height 20
paste input "138.72"
type input "138.72"
click at [461, 396] on div "Details Flexport Order ID 133243567 Why are you submitting a claim? Order with …" at bounding box center [456, 336] width 207 height 328
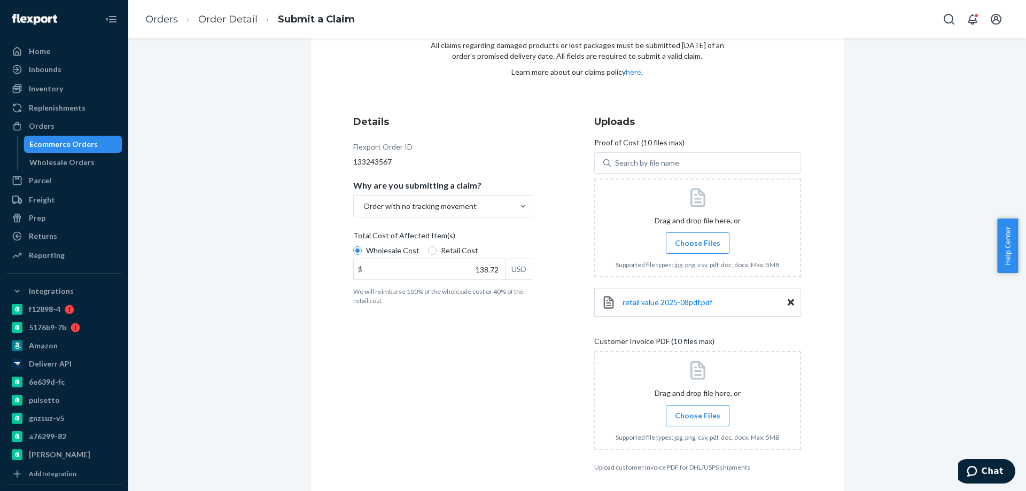
click at [683, 412] on span "Choose Files" at bounding box center [697, 416] width 45 height 11
click at [698, 412] on input "Choose Files" at bounding box center [698, 416] width 1 height 12
click at [905, 347] on div "Submit a Claim All claims regarding damaged products or lost packages must be s…" at bounding box center [577, 262] width 882 height 542
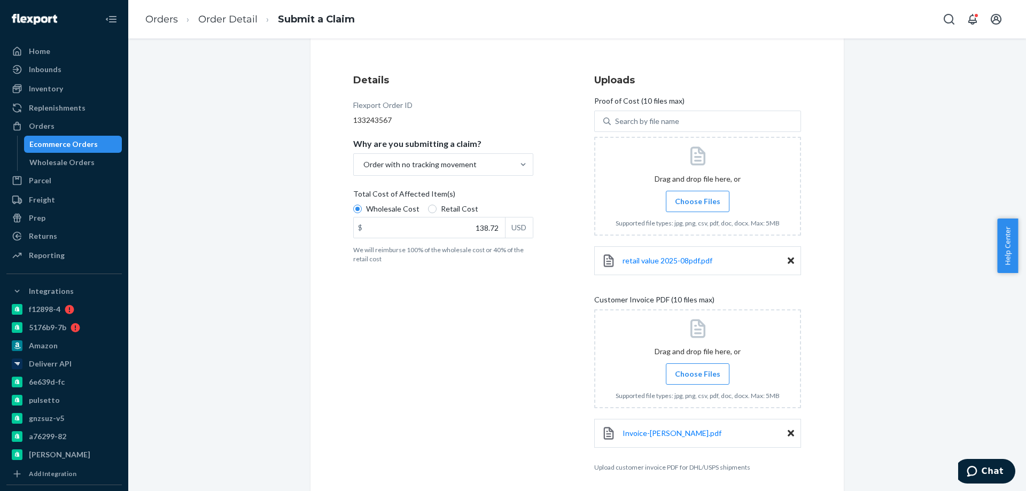
scroll to position [147, 0]
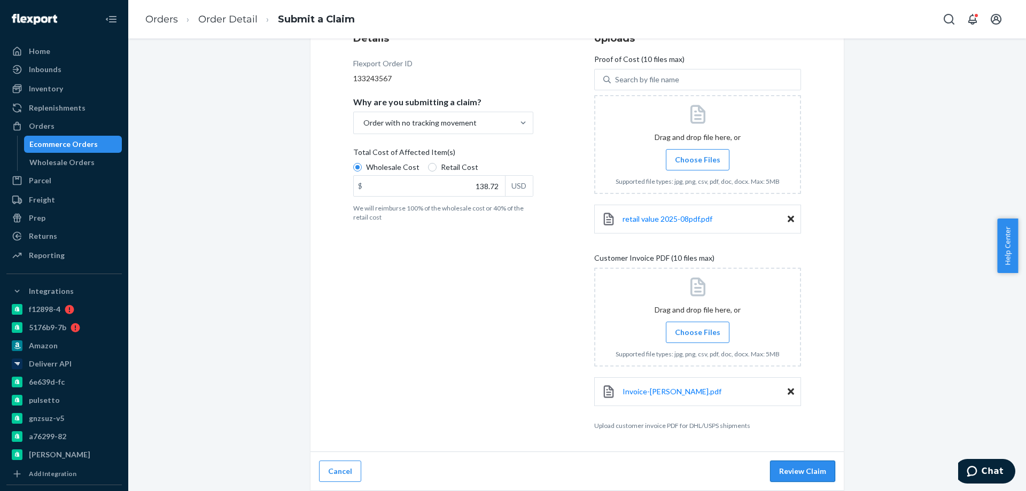
click at [804, 472] on button "Review Claim" at bounding box center [802, 471] width 65 height 21
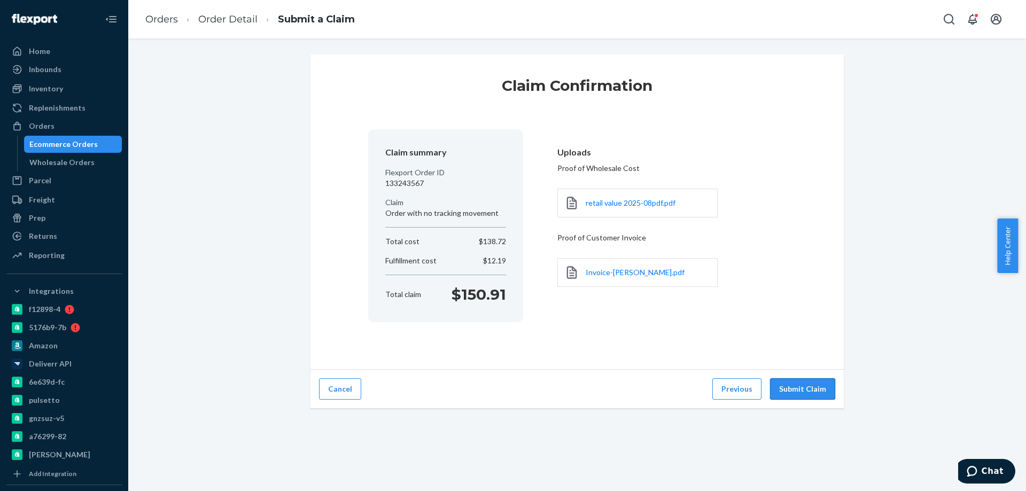
click at [800, 392] on button "Submit Claim" at bounding box center [802, 389] width 65 height 21
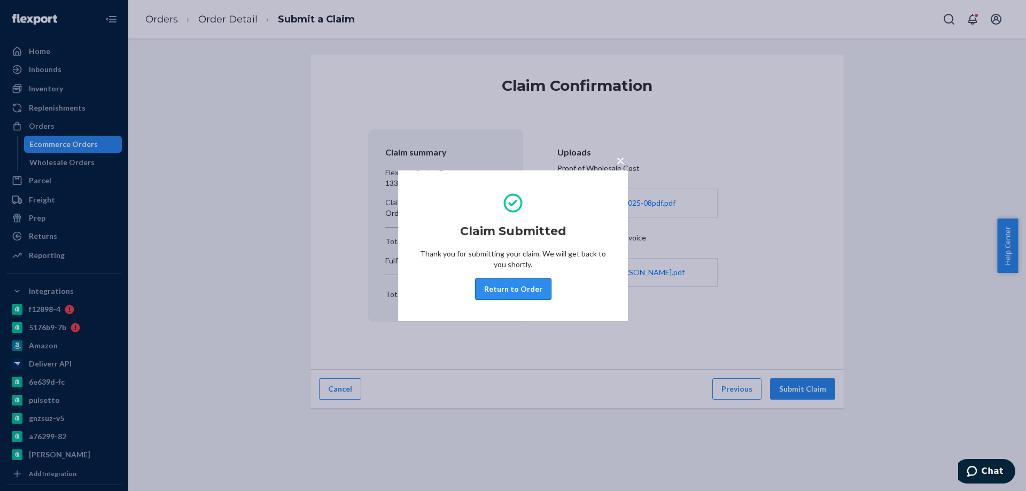
click at [526, 287] on button "Return to Order" at bounding box center [513, 289] width 76 height 21
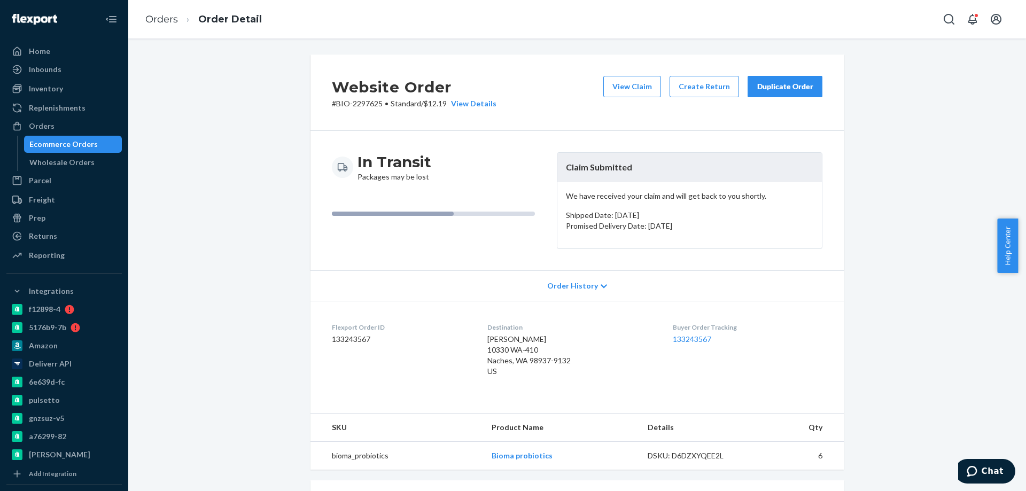
click at [87, 148] on div "Ecommerce Orders" at bounding box center [63, 144] width 68 height 11
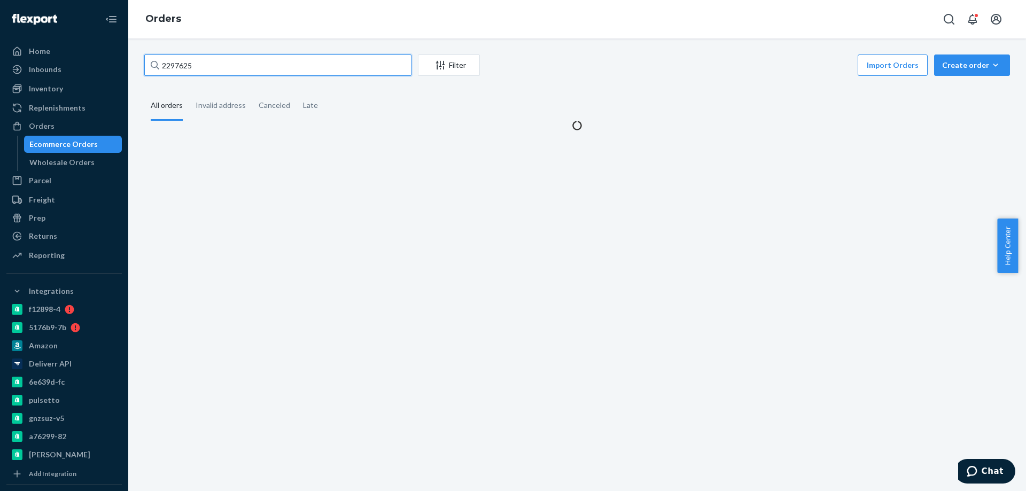
drag, startPoint x: 204, startPoint y: 66, endPoint x: 143, endPoint y: 66, distance: 60.4
click at [143, 66] on div "2297625 Filter Import Orders Create order Ecommerce order Removal order All ord…" at bounding box center [577, 93] width 882 height 76
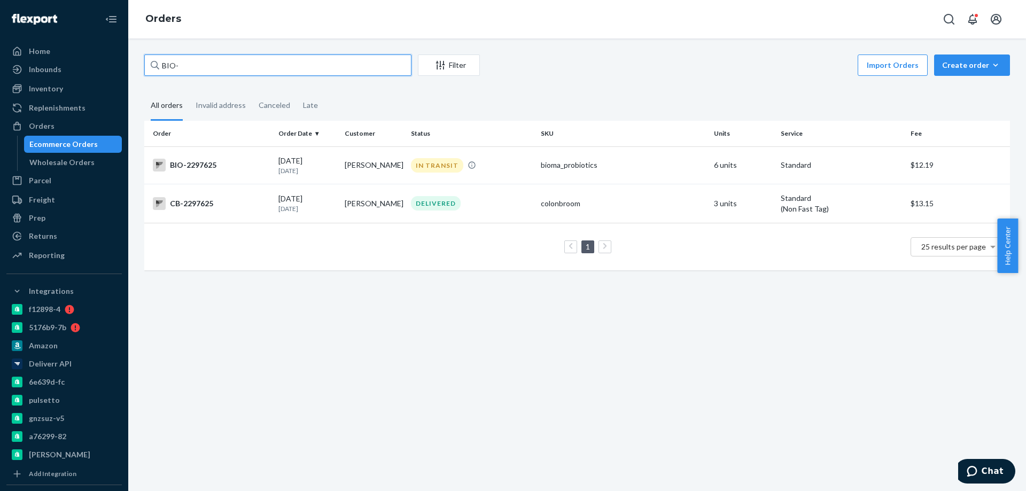
paste input "2460998"
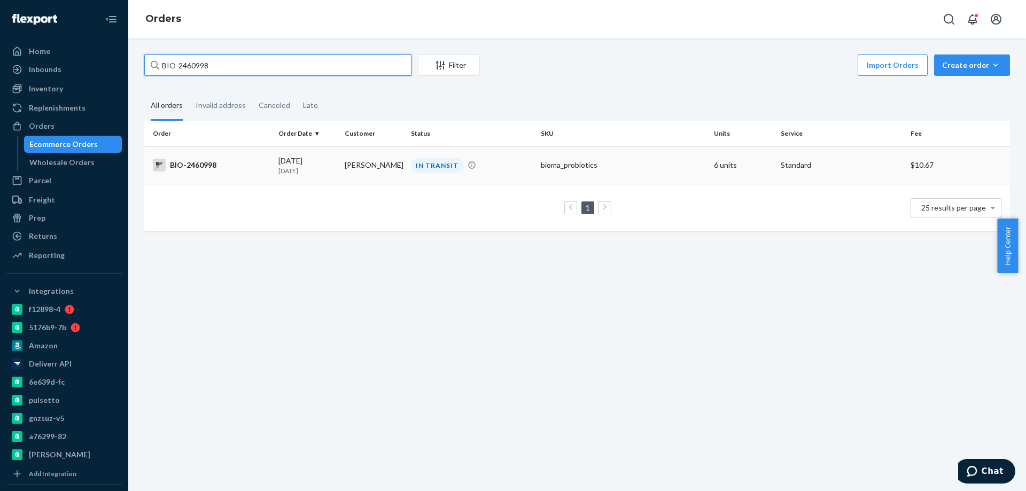
type input "BIO-2460998"
click at [221, 167] on div "BIO-2460998" at bounding box center [211, 165] width 117 height 13
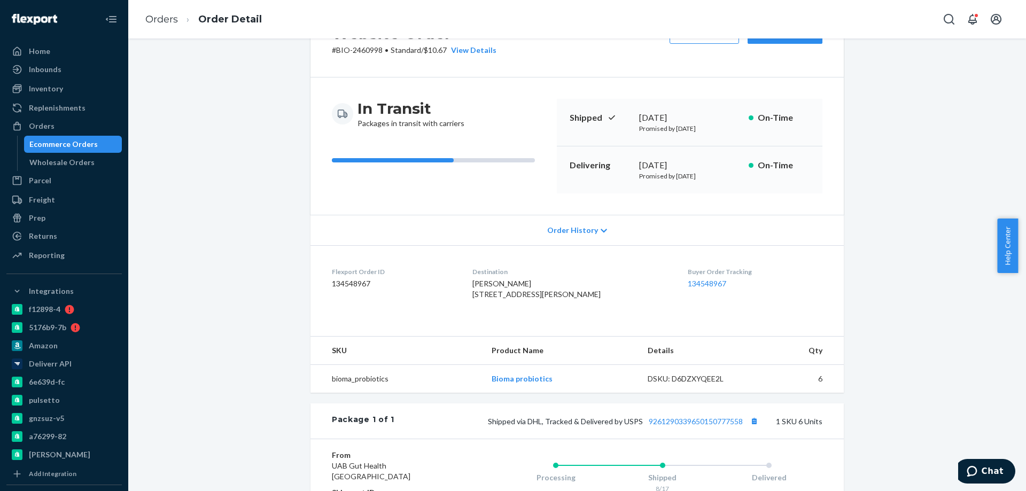
scroll to position [214, 0]
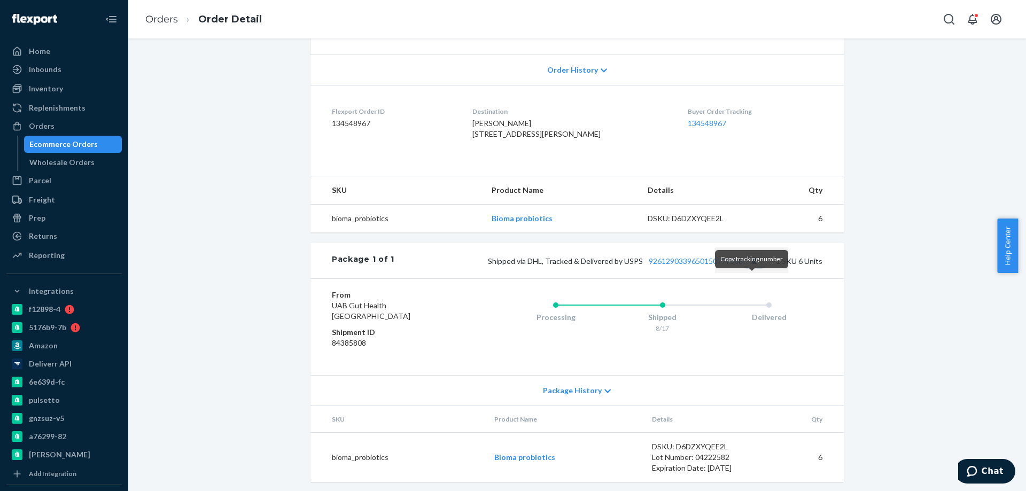
click at [753, 268] on button "Copy tracking number" at bounding box center [754, 261] width 14 height 14
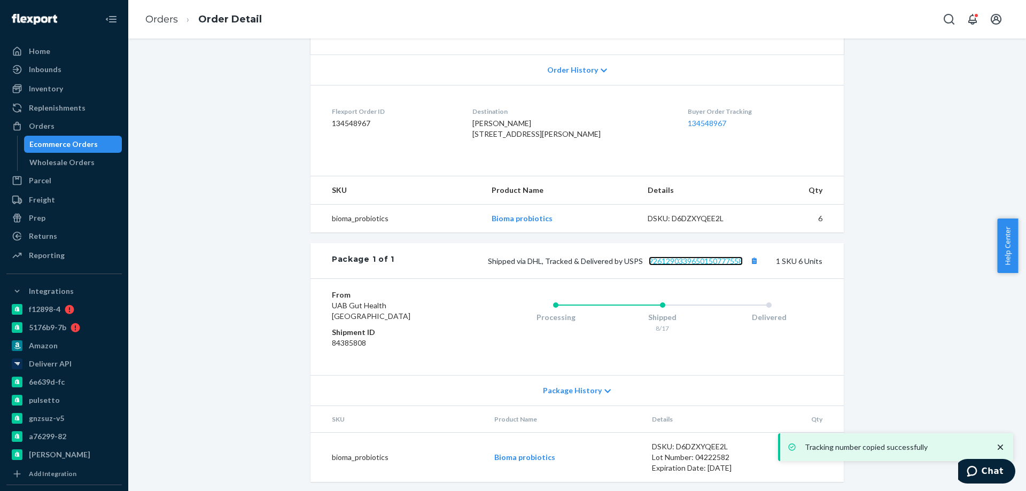
click at [710, 266] on link "9261290339650150777558" at bounding box center [696, 261] width 94 height 9
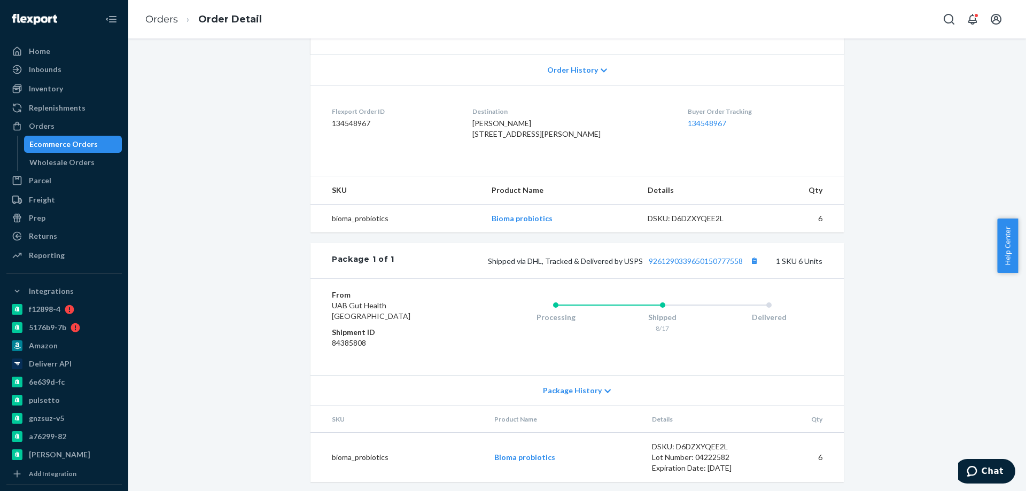
click at [98, 142] on div "Ecommerce Orders" at bounding box center [73, 144] width 96 height 15
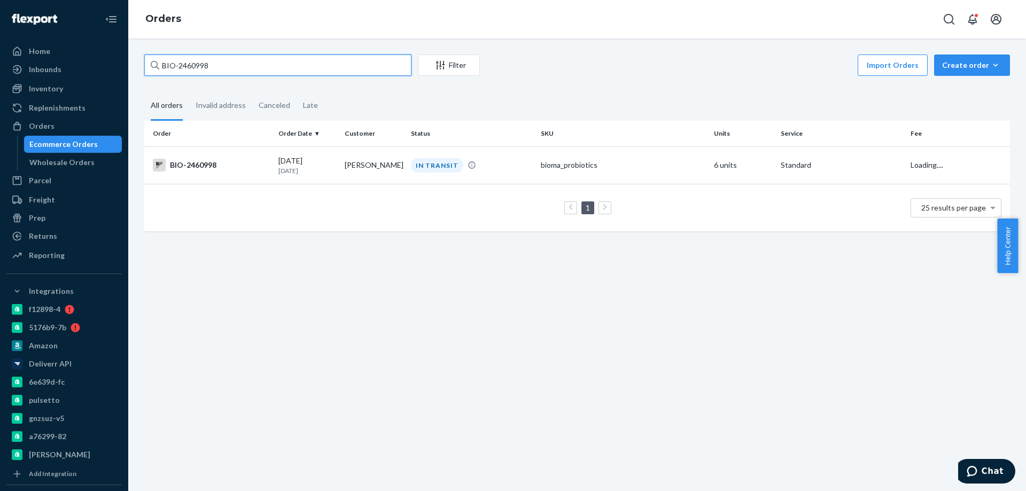
drag, startPoint x: 218, startPoint y: 64, endPoint x: 180, endPoint y: 68, distance: 38.7
click at [180, 68] on input "BIO-2460998" at bounding box center [277, 65] width 267 height 21
paste input "nfshannon@hotmail.com"
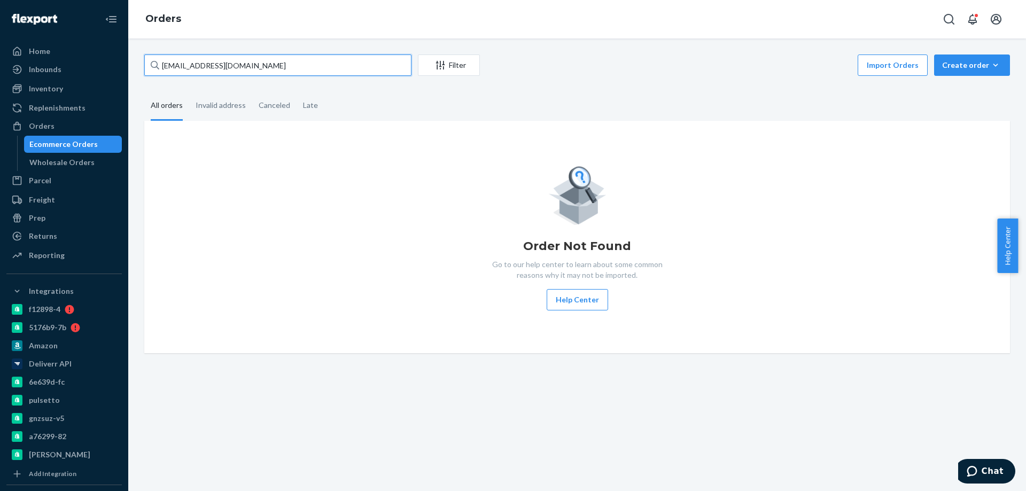
drag, startPoint x: 272, startPoint y: 66, endPoint x: 179, endPoint y: 78, distance: 94.3
click at [179, 78] on div "BIO-nfshannon@hotmail.com Filter Import Orders Create order Ecommerce order Rem…" at bounding box center [577, 67] width 866 height 24
paste input "text"
drag, startPoint x: 267, startPoint y: 65, endPoint x: 179, endPoint y: 72, distance: 89.0
click at [179, 72] on input "BIO-nfshannon@hotmail.com" at bounding box center [277, 65] width 267 height 21
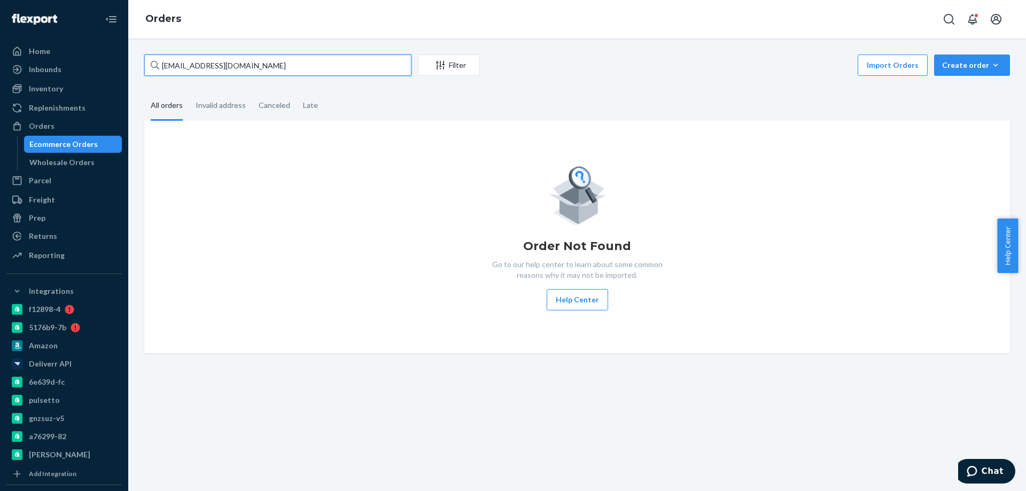
paste input "text"
drag, startPoint x: 274, startPoint y: 64, endPoint x: 177, endPoint y: 73, distance: 97.1
click at [177, 73] on input "BIO-nfshannon@hotmail.com" at bounding box center [277, 65] width 267 height 21
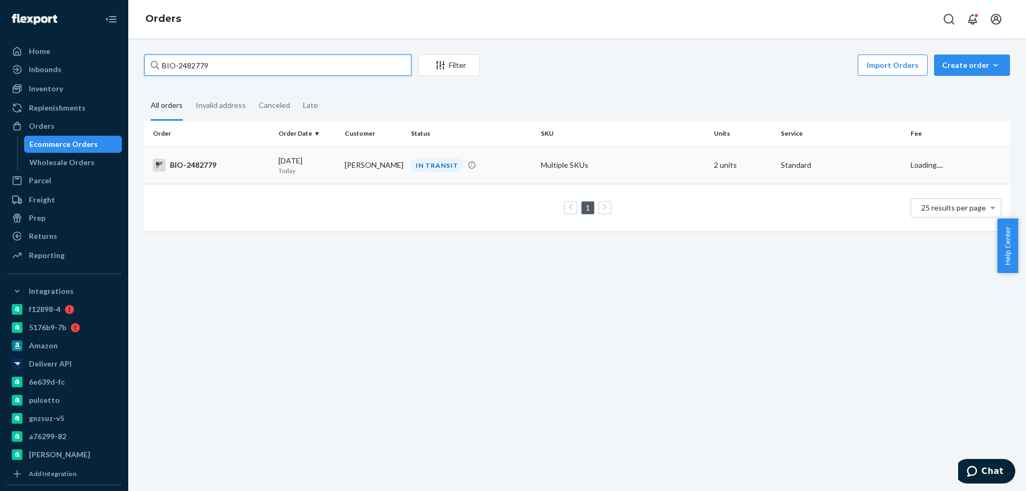
type input "BIO-2482779"
click at [252, 170] on div "BIO-2482779" at bounding box center [211, 165] width 117 height 13
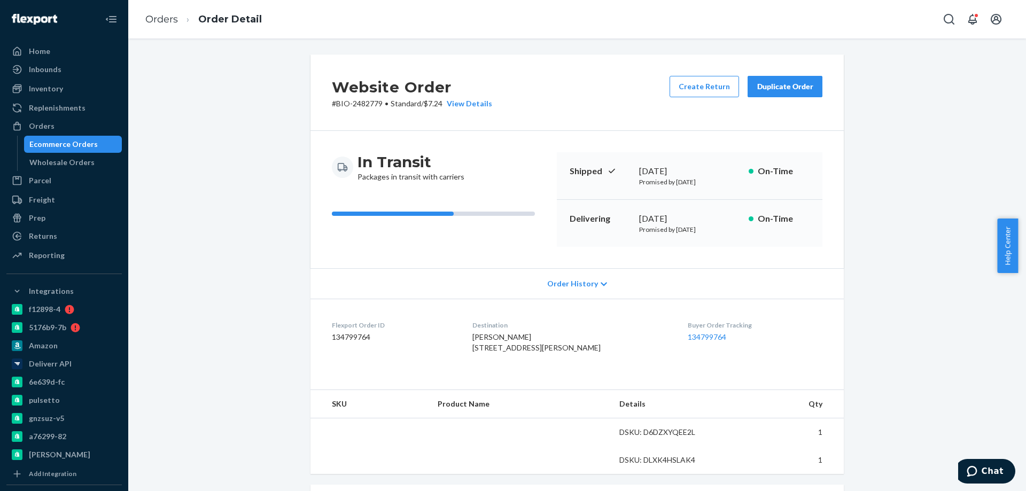
scroll to position [267, 0]
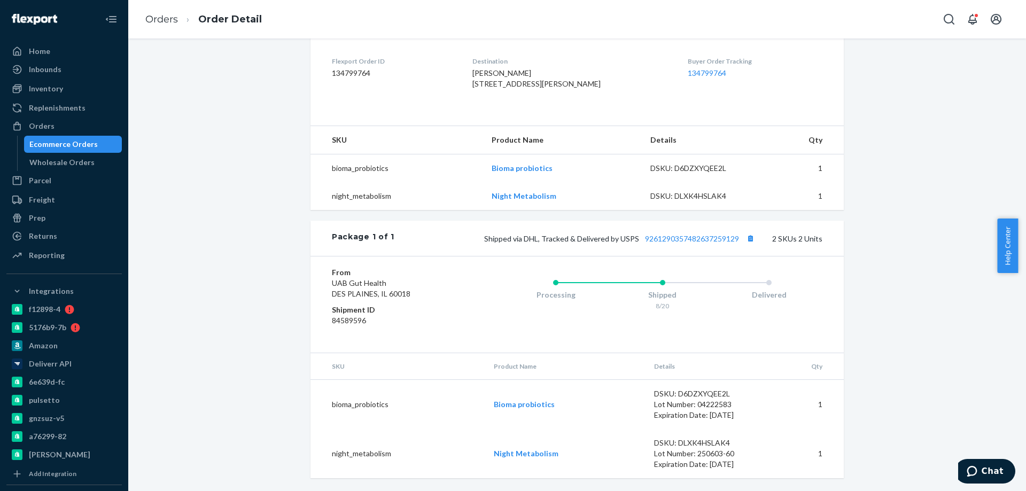
click at [106, 139] on div "Ecommerce Orders" at bounding box center [73, 144] width 96 height 15
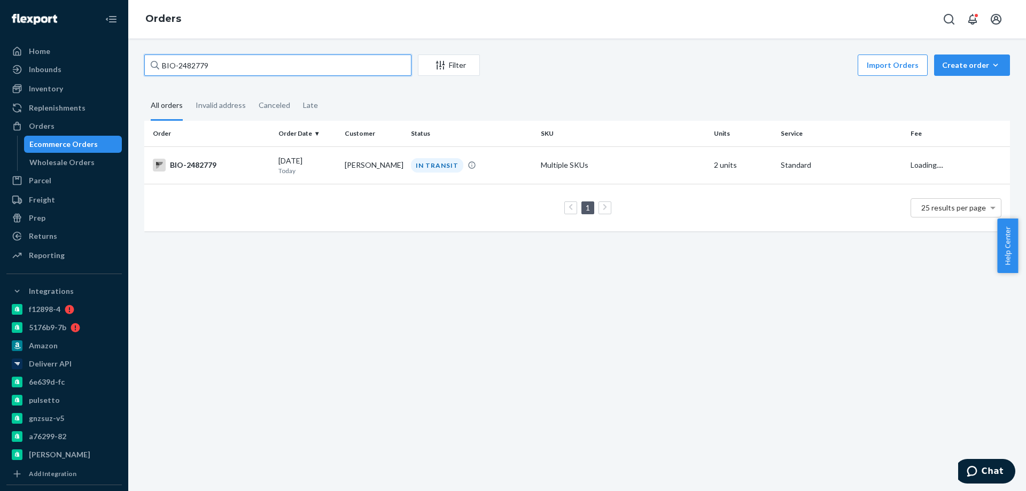
drag, startPoint x: 213, startPoint y: 65, endPoint x: 180, endPoint y: 66, distance: 33.2
click at [180, 66] on input "BIO-2482779" at bounding box center [277, 65] width 267 height 21
paste input "065390"
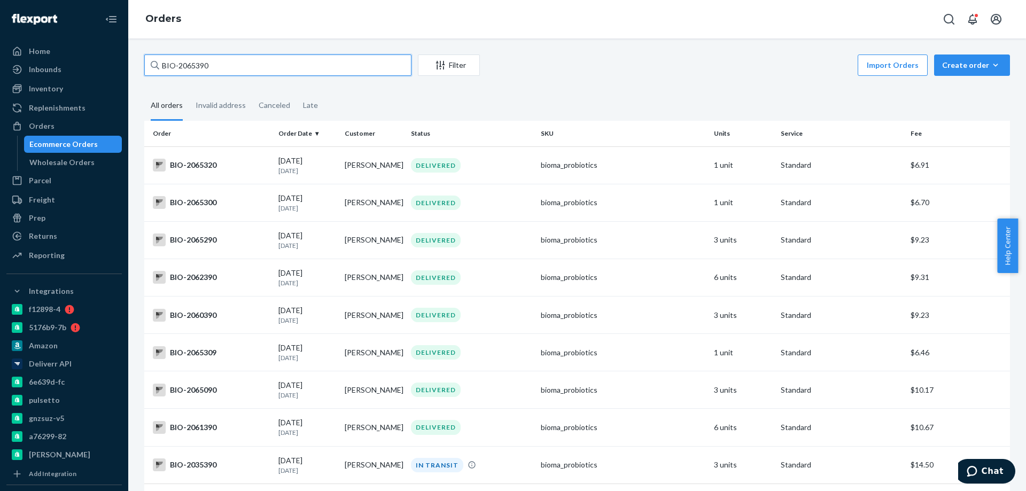
click at [235, 68] on input "BIO-2065390" at bounding box center [277, 65] width 267 height 21
drag, startPoint x: 233, startPoint y: 62, endPoint x: 101, endPoint y: 53, distance: 132.9
click at [109, 60] on div "Home Inbounds Shipping Plans Problems Inventory Products Branded Packaging Repl…" at bounding box center [513, 245] width 1026 height 491
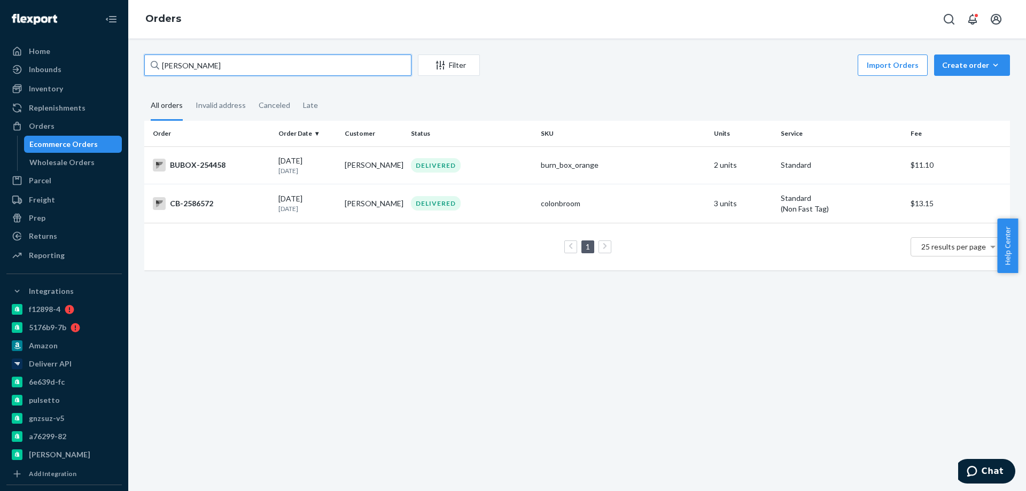
click at [243, 66] on input "[PERSON_NAME]" at bounding box center [277, 65] width 267 height 21
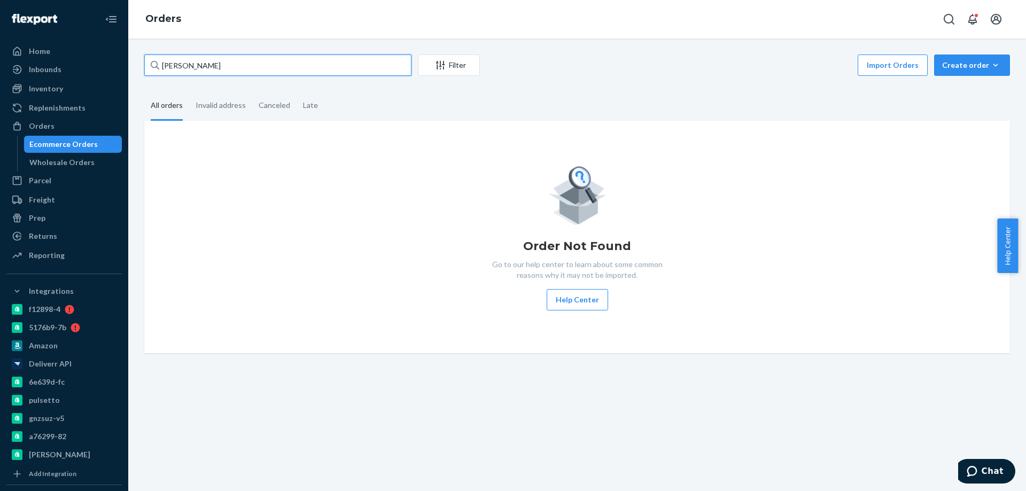
drag, startPoint x: 240, startPoint y: 61, endPoint x: 129, endPoint y: 61, distance: 111.2
click at [129, 61] on div "Kelly Drye Filter Import Orders Create order Ecommerce order Removal order All …" at bounding box center [577, 264] width 898 height 453
paste input "2065390"
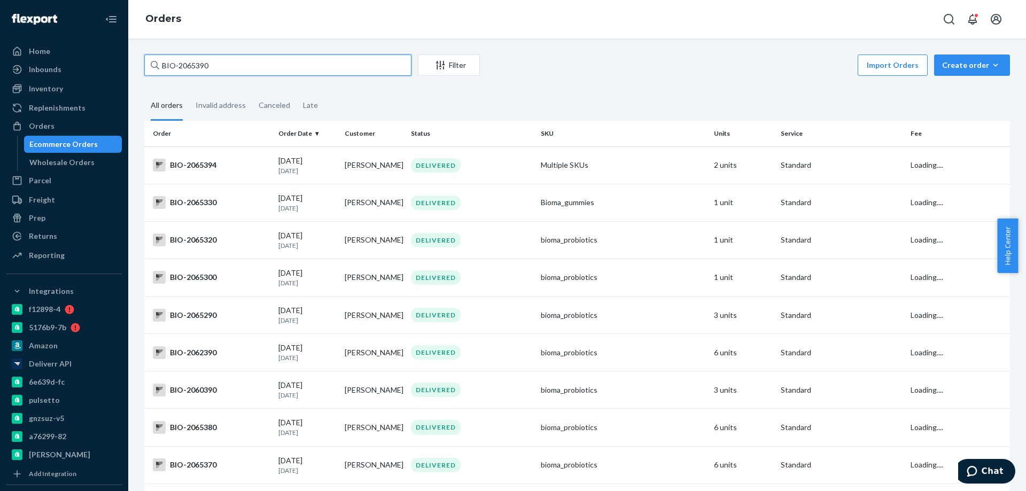
click at [251, 67] on input "BIO-2065390" at bounding box center [277, 65] width 267 height 21
type input "BIO-2065390"
drag, startPoint x: 240, startPoint y: 61, endPoint x: 87, endPoint y: 61, distance: 152.9
click at [87, 61] on div "Home Inbounds Shipping Plans Problems Inventory Products Branded Packaging Repl…" at bounding box center [513, 245] width 1026 height 491
click at [234, 61] on input "BIO-2065390" at bounding box center [277, 65] width 267 height 21
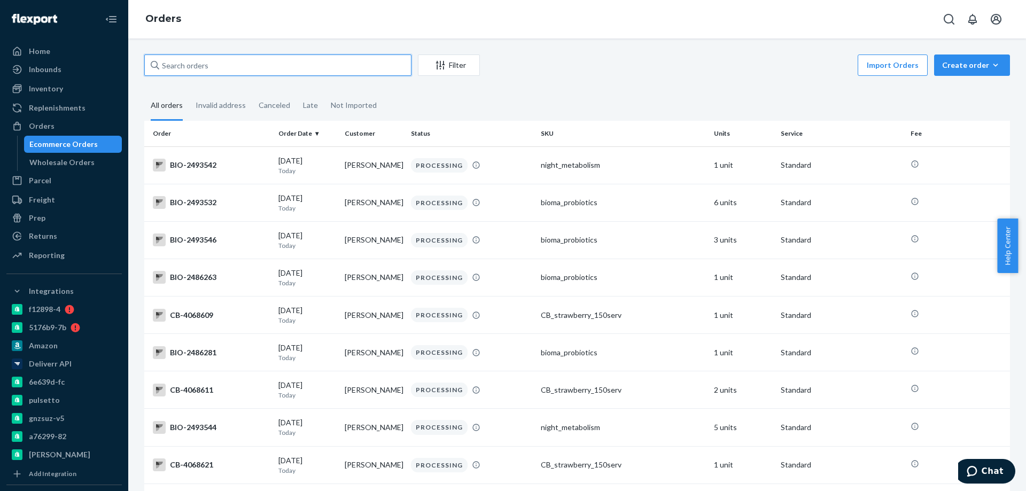
click at [215, 63] on input "text" at bounding box center [277, 65] width 267 height 21
paste input "2461112"
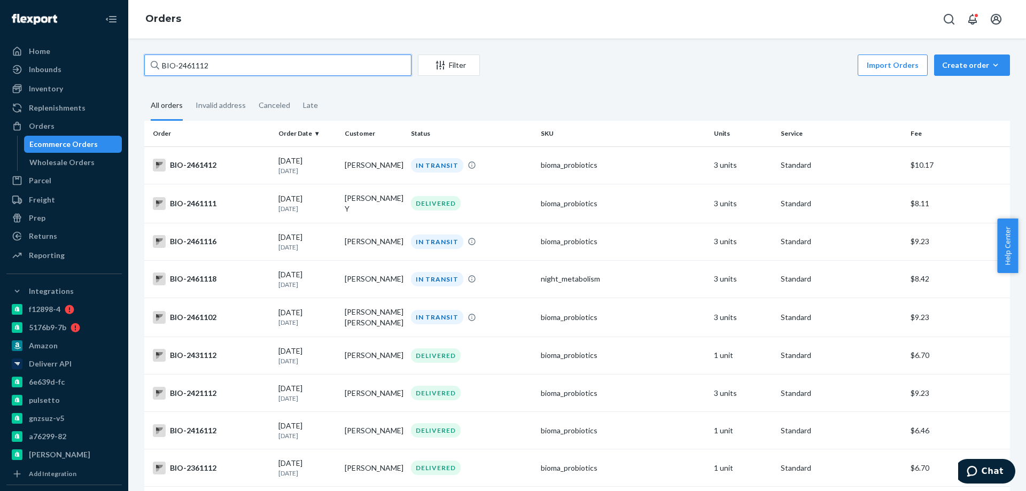
click at [312, 71] on input "BIO-2461112" at bounding box center [277, 65] width 267 height 21
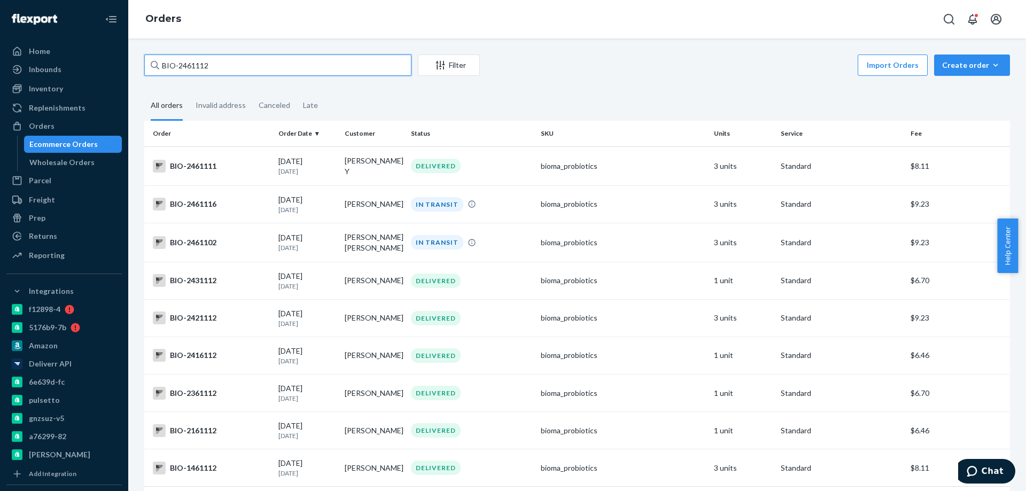
type input "BIO-2461112"
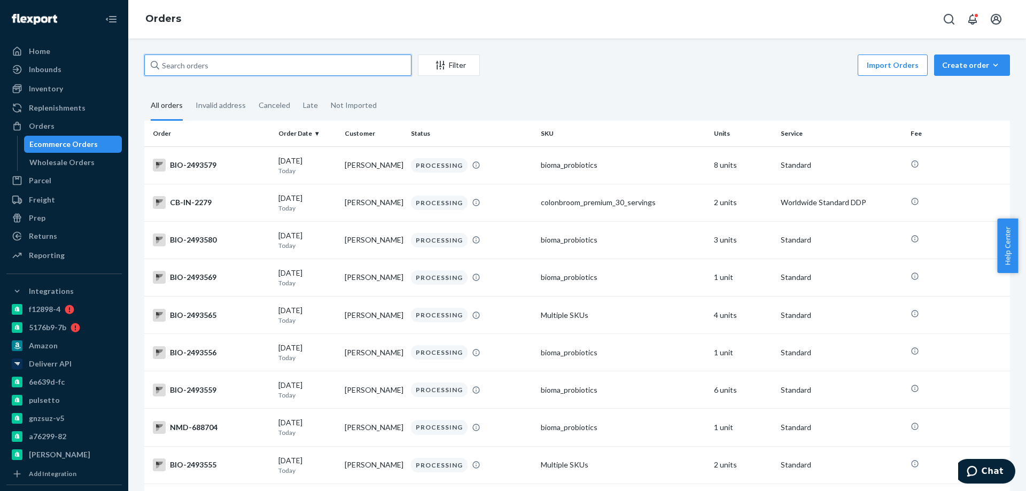
click at [279, 72] on input "text" at bounding box center [277, 65] width 267 height 21
paste input "2065390"
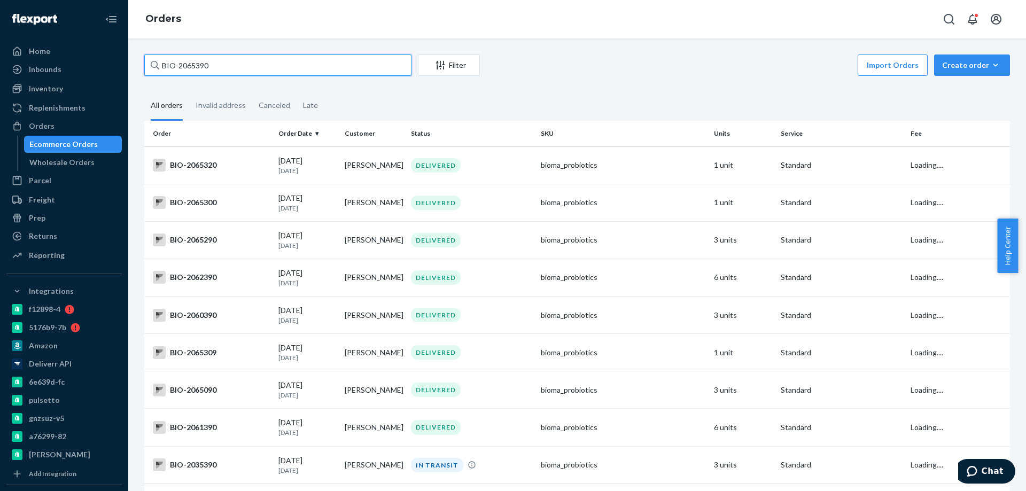
type input "BIO-2065390"
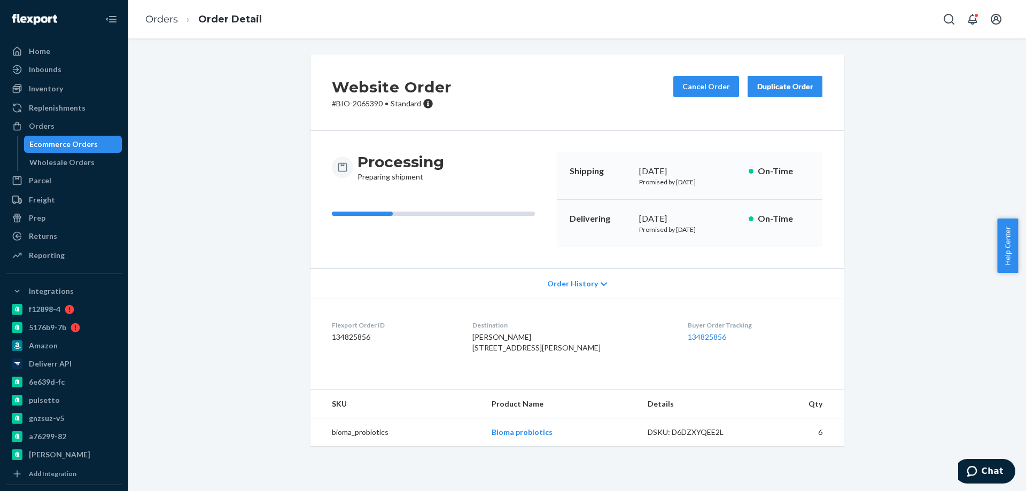
click at [84, 144] on div "Ecommerce Orders" at bounding box center [63, 144] width 68 height 11
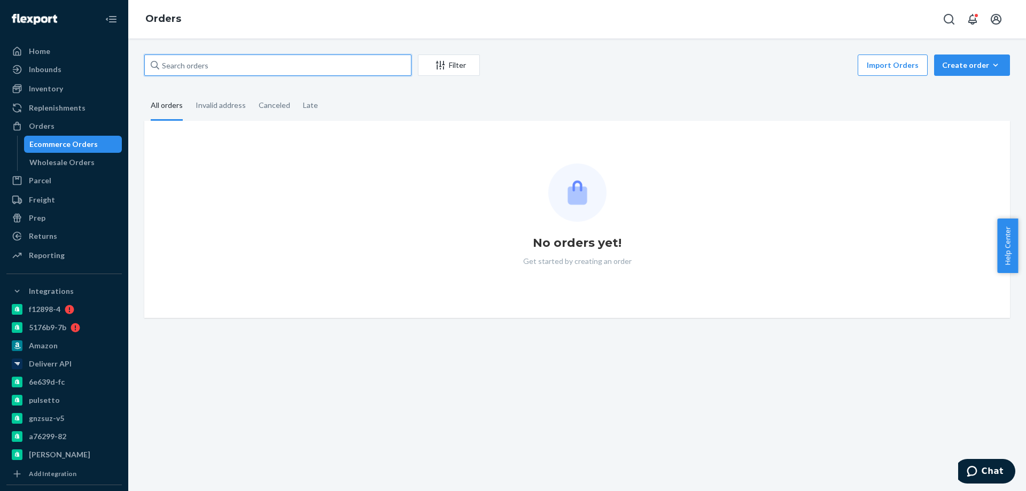
drag, startPoint x: 219, startPoint y: 68, endPoint x: 199, endPoint y: 68, distance: 20.3
click at [199, 68] on input "text" at bounding box center [277, 65] width 267 height 21
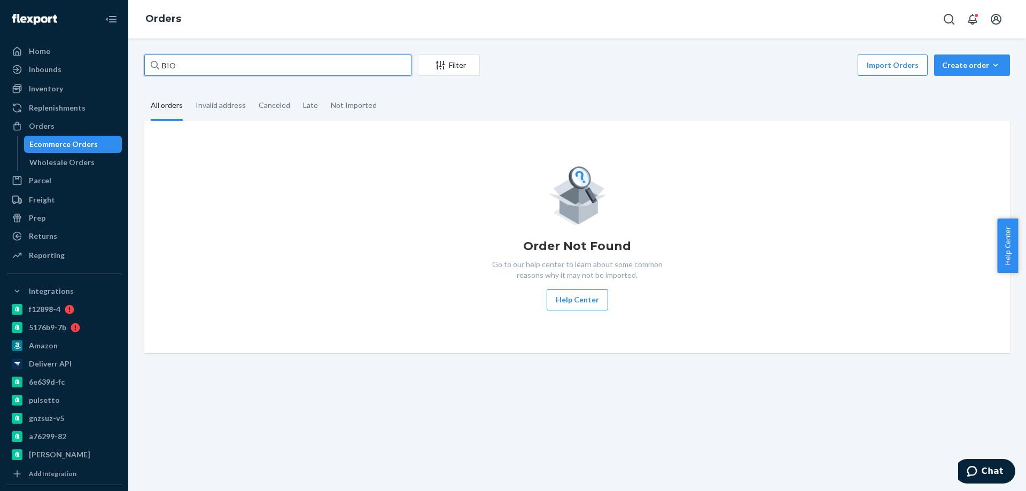
paste input "2448442"
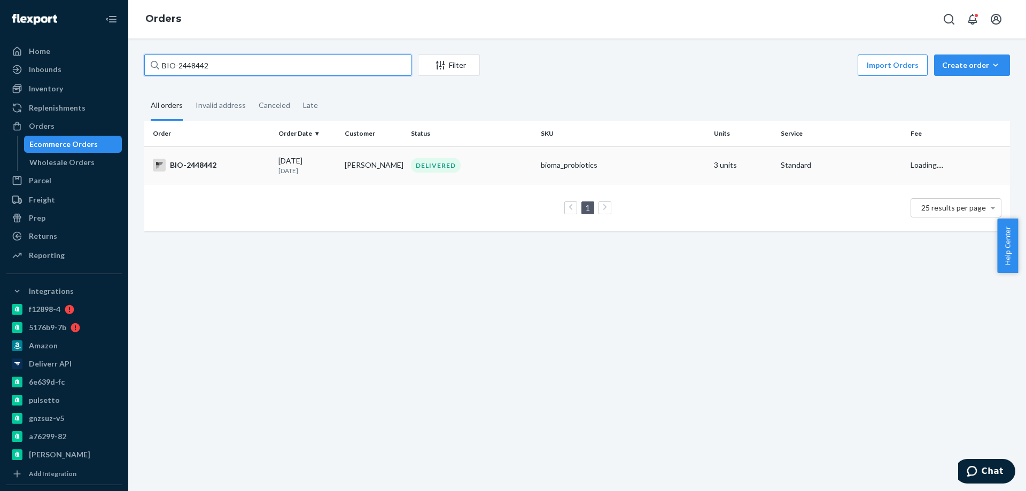
type input "BIO-2448442"
click at [247, 167] on div "BIO-2448442" at bounding box center [211, 165] width 117 height 13
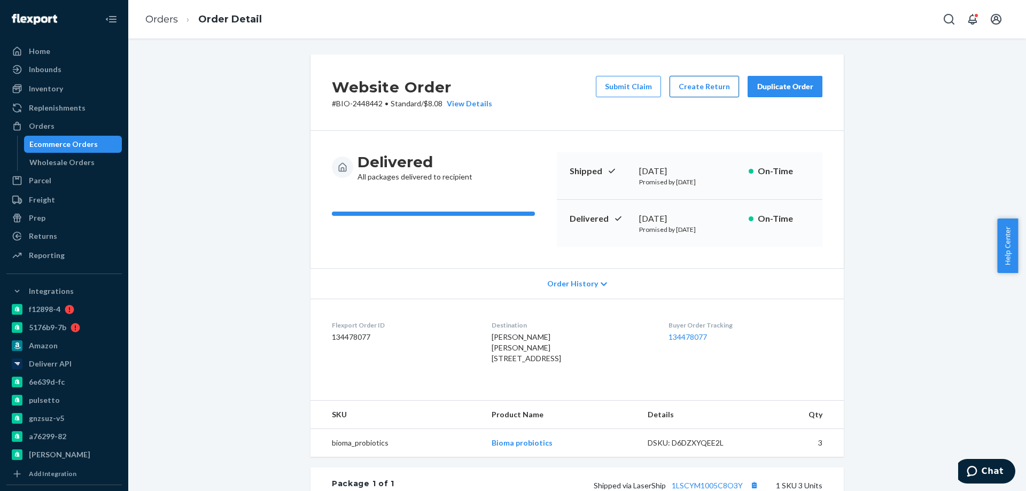
click at [698, 91] on button "Create Return" at bounding box center [704, 86] width 69 height 21
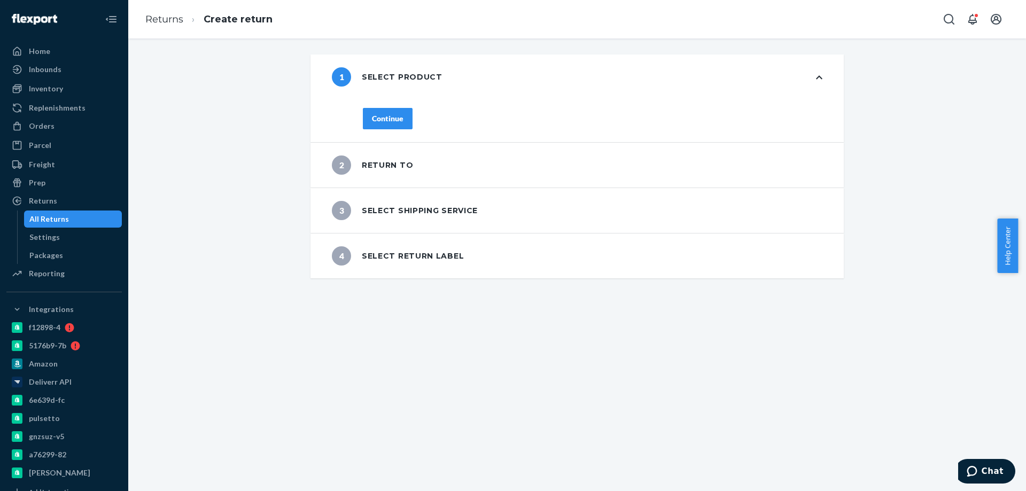
click at [381, 119] on div "Continue" at bounding box center [388, 118] width 32 height 11
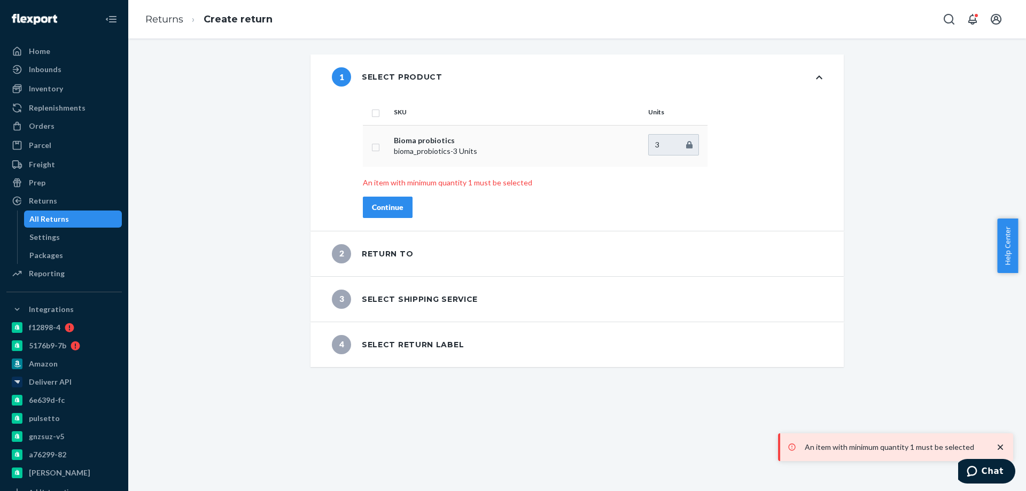
drag, startPoint x: 379, startPoint y: 203, endPoint x: 369, endPoint y: 136, distance: 68.0
click at [372, 130] on div "SKU Units Bioma probiotics bioma_probiotics - 3 Units 3 An item with minimum qu…" at bounding box center [593, 165] width 503 height 132
click at [372, 145] on input "checkbox" at bounding box center [376, 146] width 9 height 11
checkbox input "true"
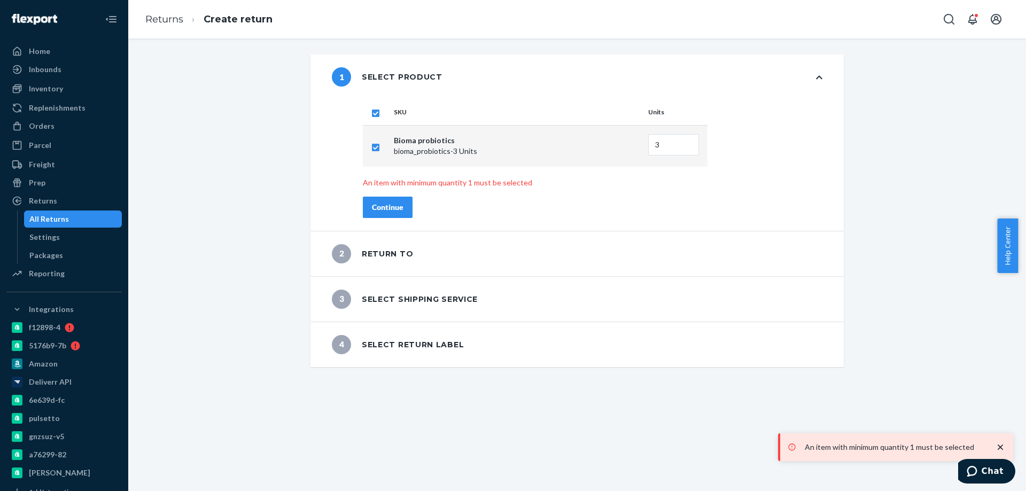
click at [378, 203] on div "Continue" at bounding box center [388, 207] width 32 height 11
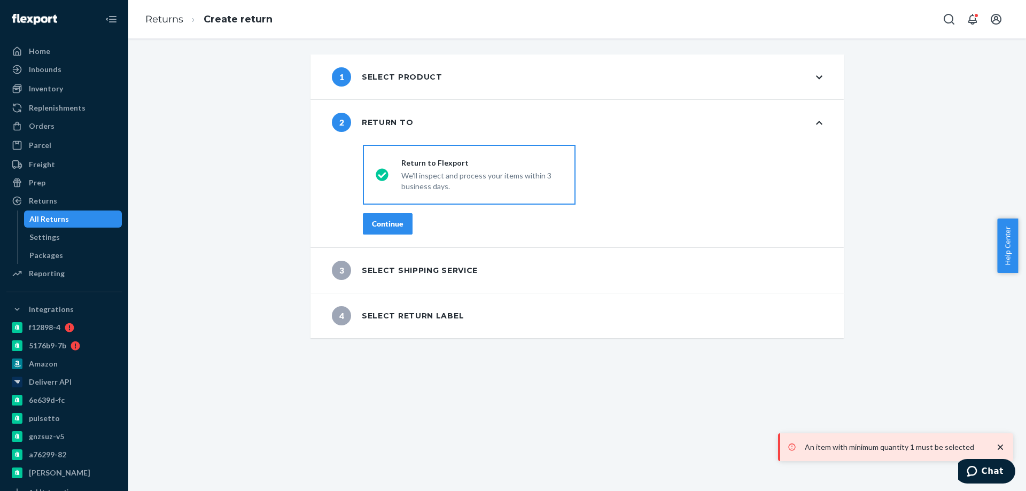
click at [386, 221] on div "Continue" at bounding box center [388, 224] width 32 height 11
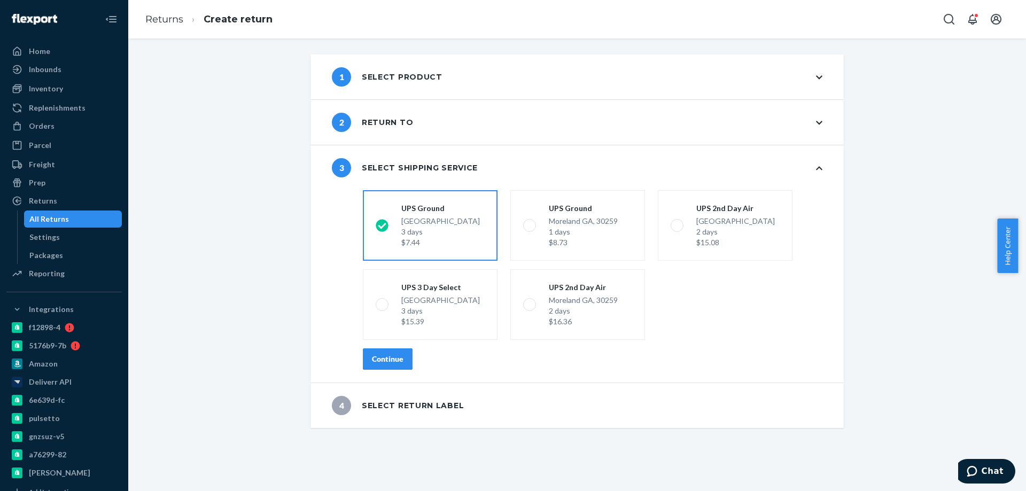
click at [389, 355] on div "Continue" at bounding box center [388, 359] width 32 height 11
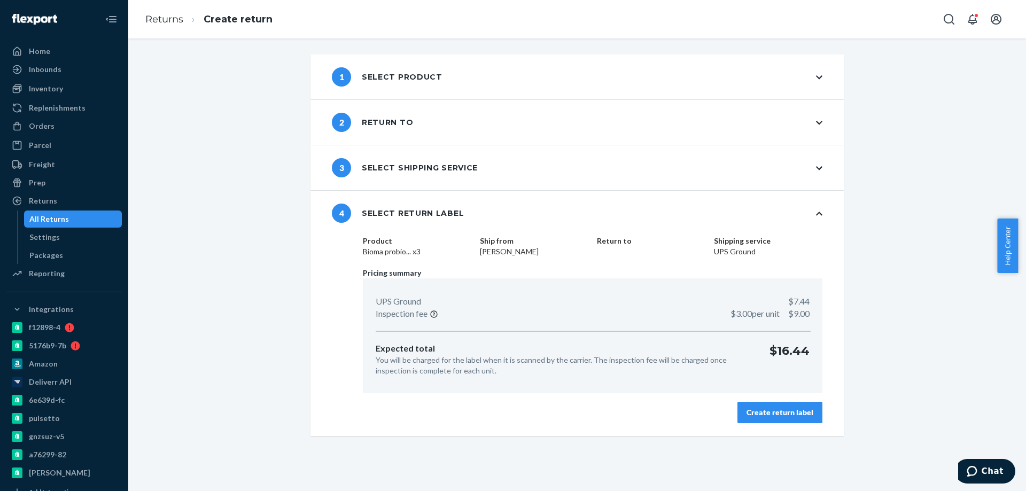
click at [764, 413] on div "Create return label" at bounding box center [780, 412] width 67 height 11
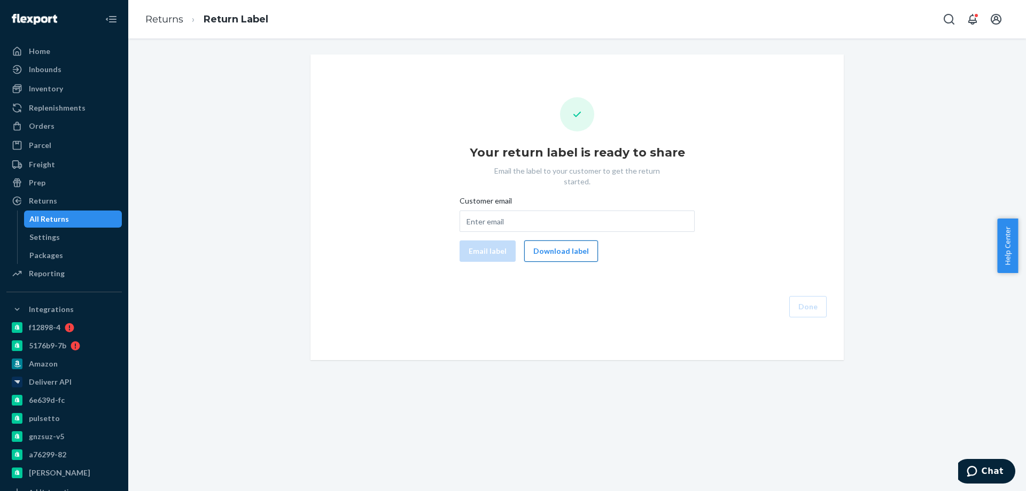
click at [573, 247] on button "Download label" at bounding box center [561, 251] width 74 height 21
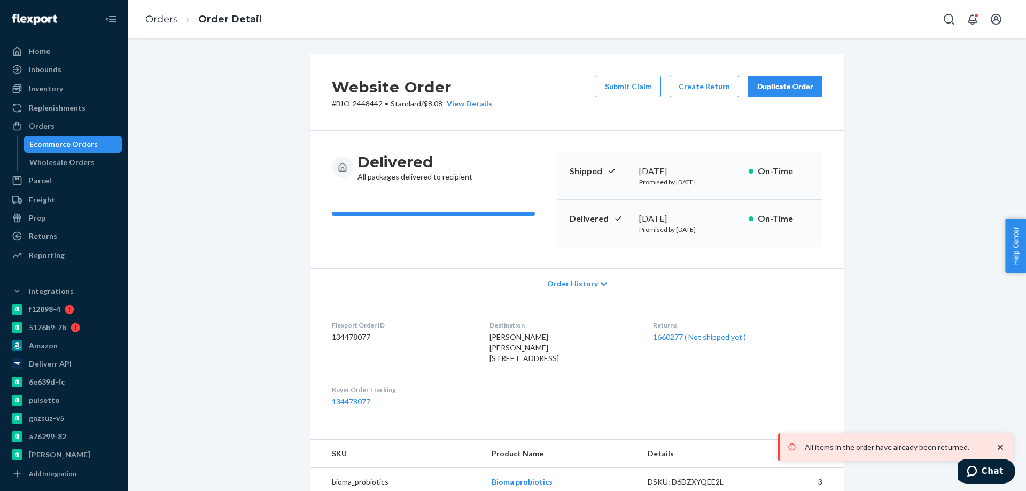
click at [74, 148] on div "Ecommerce Orders" at bounding box center [63, 144] width 68 height 11
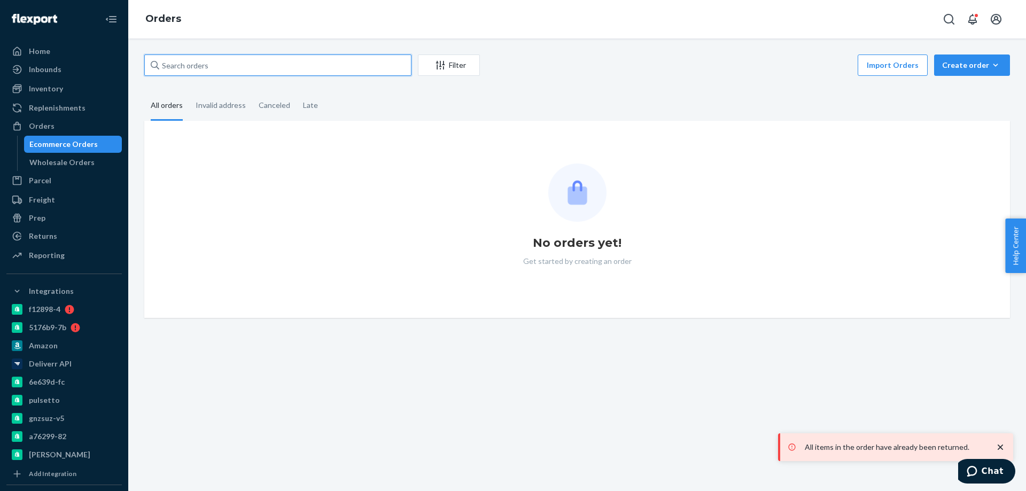
drag, startPoint x: 221, startPoint y: 66, endPoint x: 118, endPoint y: 64, distance: 103.7
click at [118, 63] on div "Home Inbounds Shipping Plans Problems Inventory Products Branded Packaging Repl…" at bounding box center [513, 245] width 1026 height 491
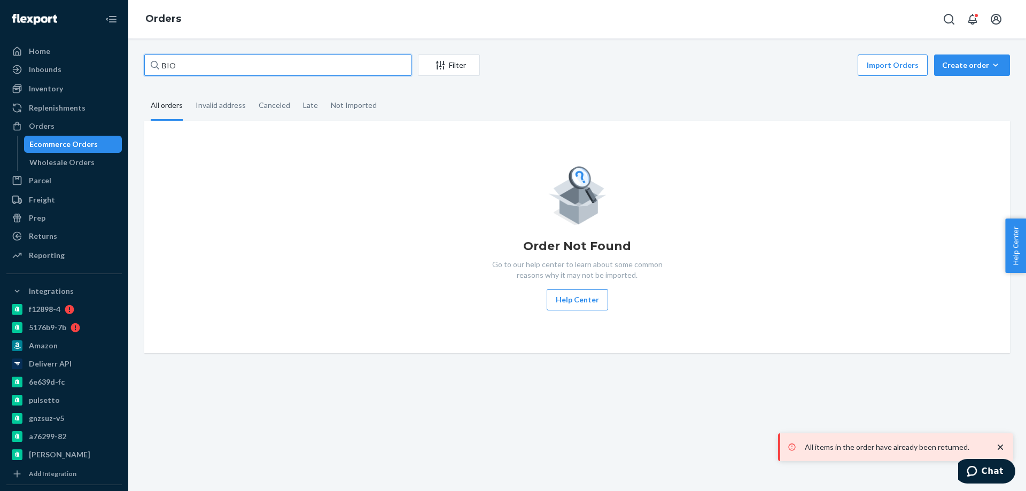
paste input "2449422"
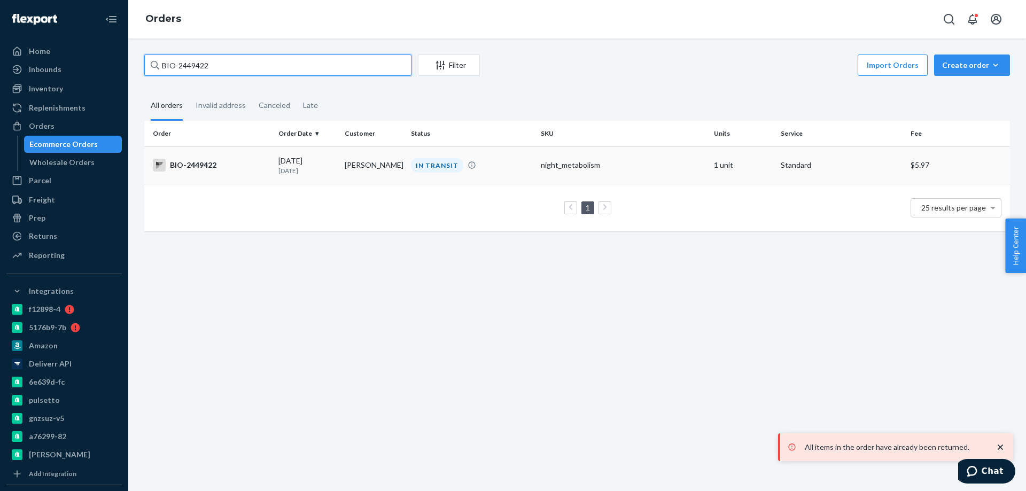
type input "BIO-2449422"
click at [254, 173] on td "BIO-2449422" at bounding box center [209, 164] width 130 height 37
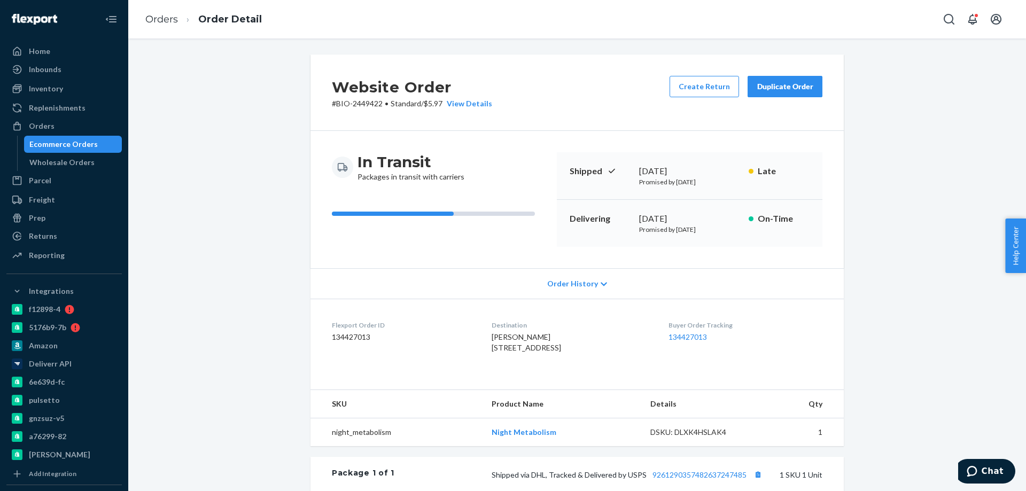
scroll to position [160, 0]
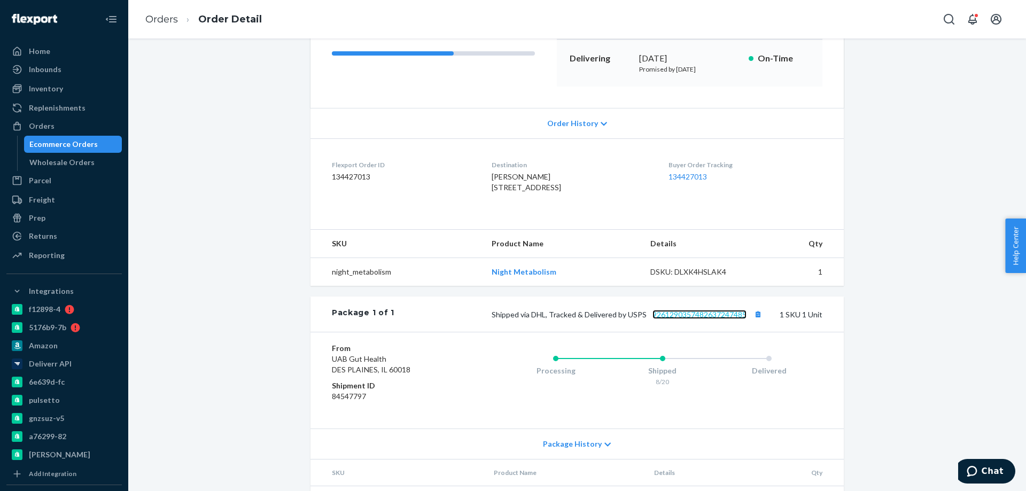
click at [680, 319] on link "9261290357482637247485" at bounding box center [700, 314] width 94 height 9
click at [53, 142] on div "Ecommerce Orders" at bounding box center [63, 144] width 68 height 11
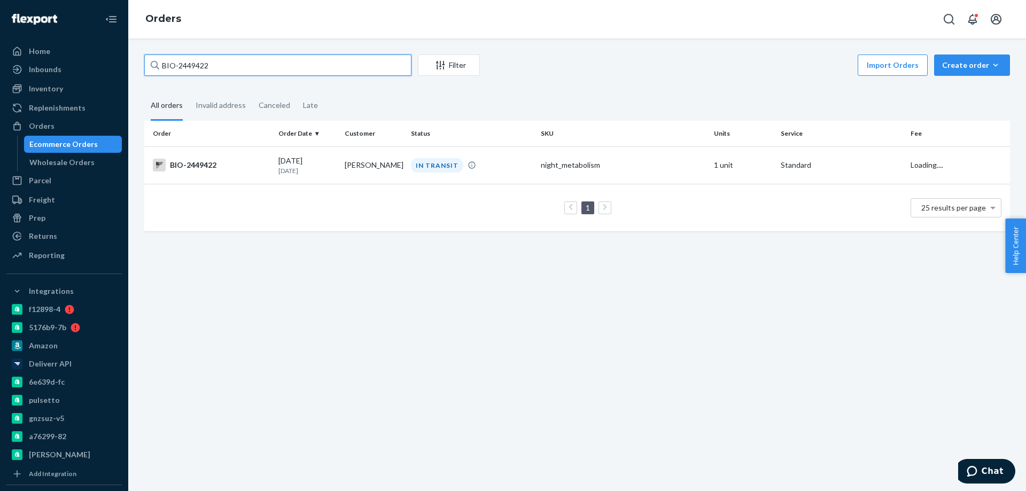
drag, startPoint x: 216, startPoint y: 66, endPoint x: 177, endPoint y: 67, distance: 38.5
click at [177, 67] on input "BIO-2449422" at bounding box center [277, 65] width 267 height 21
paste input "71994"
type input "BIO-2471994"
click at [235, 166] on div "BIO-2471994" at bounding box center [211, 165] width 117 height 13
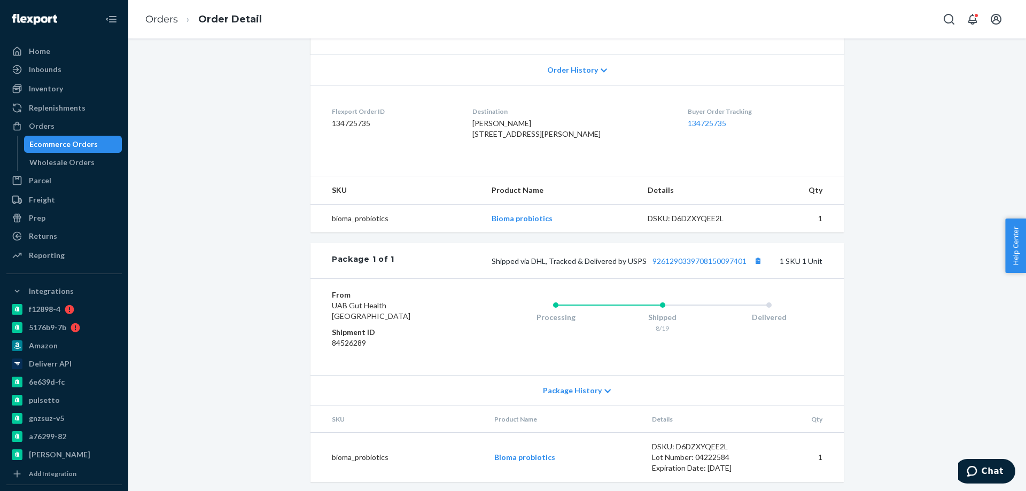
scroll to position [250, 0]
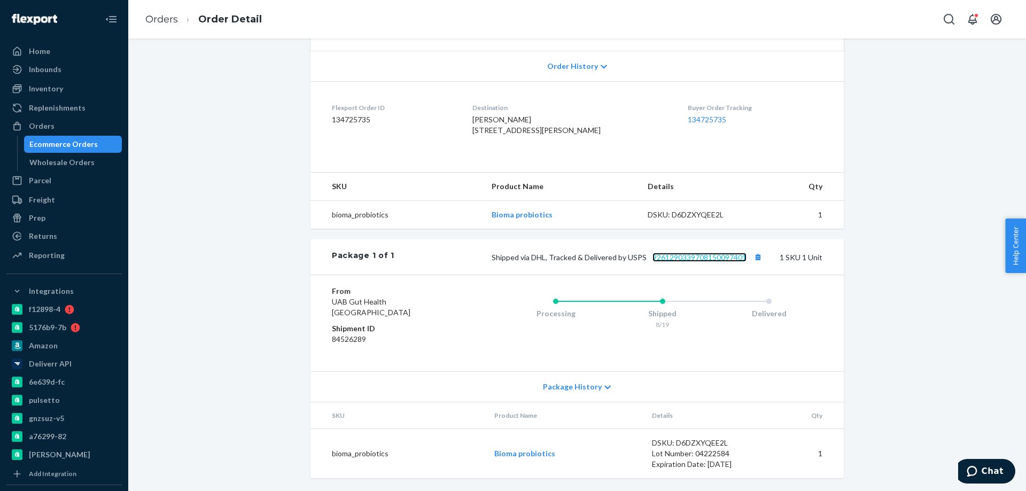
click at [675, 256] on link "9261290339708150097401" at bounding box center [700, 257] width 94 height 9
click at [71, 145] on div "Ecommerce Orders" at bounding box center [63, 144] width 68 height 11
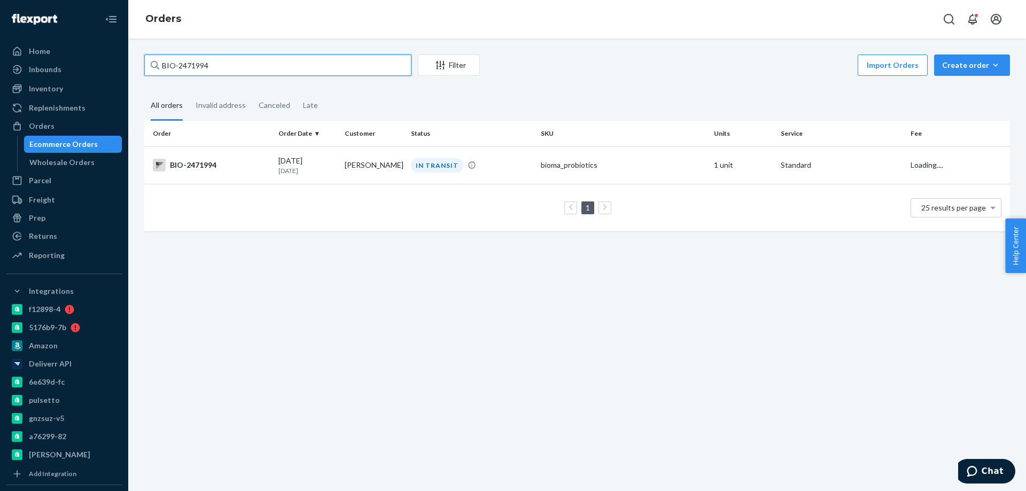
drag, startPoint x: 226, startPoint y: 65, endPoint x: 178, endPoint y: 65, distance: 47.6
click at [178, 65] on input "BIO-2471994" at bounding box center [277, 65] width 267 height 21
paste input "40576"
type input "BIO-2440576"
click at [241, 174] on td "BIO-2440576" at bounding box center [209, 164] width 130 height 37
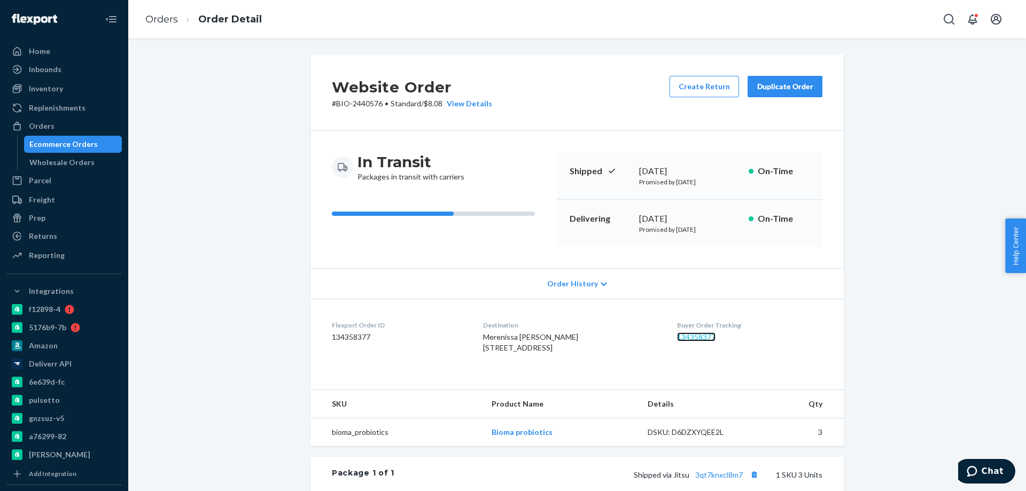
click at [689, 335] on link "134358377" at bounding box center [696, 337] width 38 height 9
